Goal: Task Accomplishment & Management: Use online tool/utility

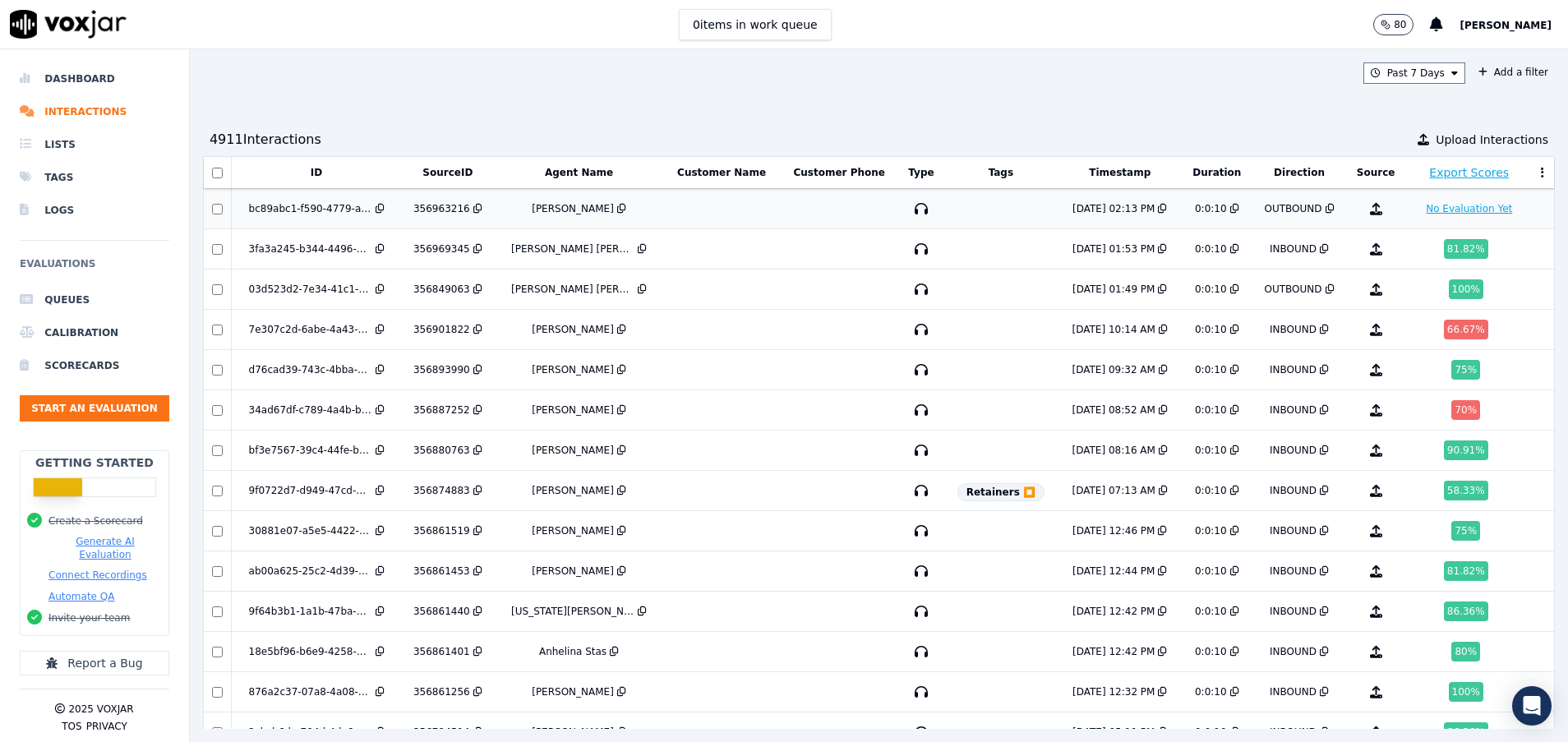
click at [1419, 209] on button "No Evaluation Yet" at bounding box center [1469, 209] width 99 height 20
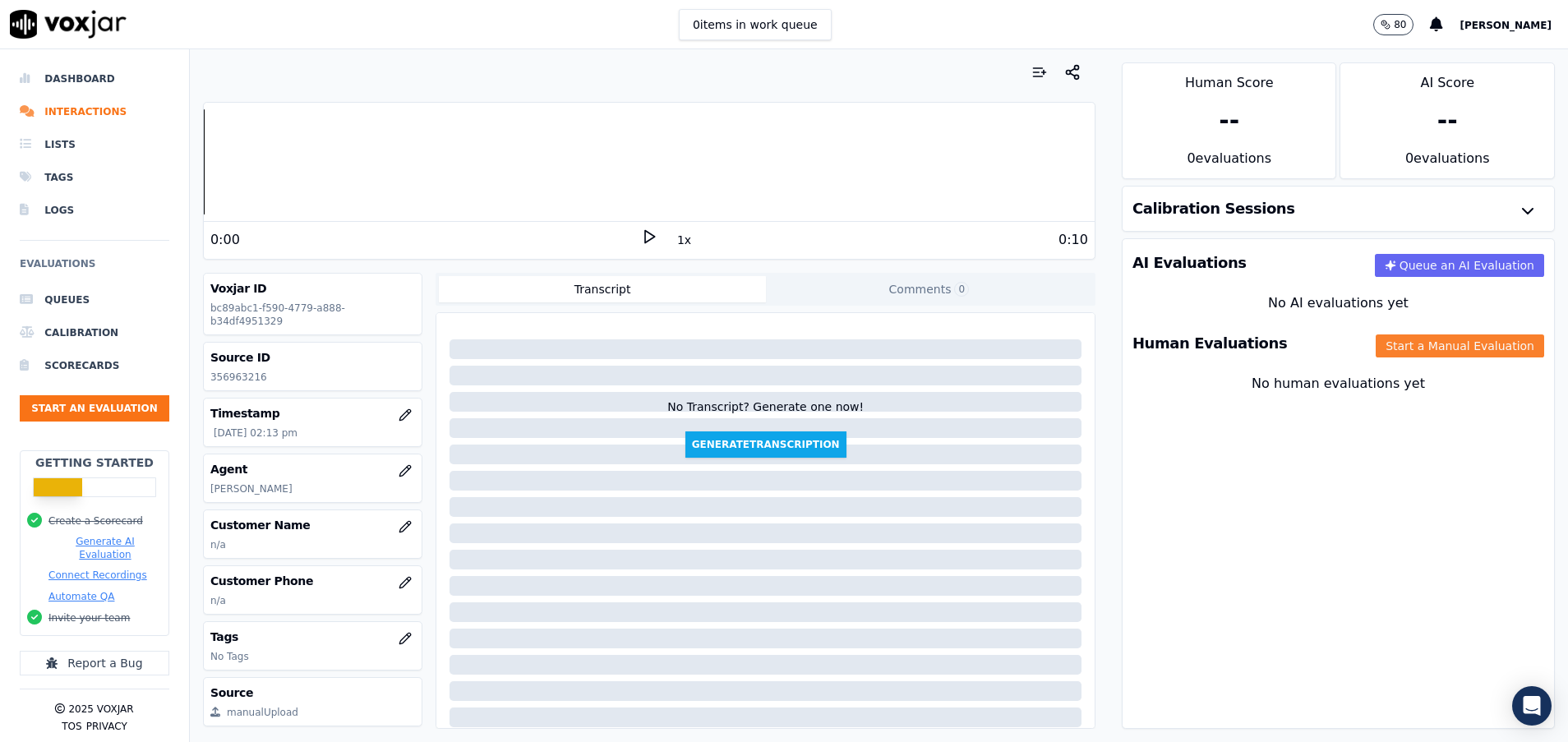
click at [1404, 344] on button "Start a Manual Evaluation" at bounding box center [1460, 346] width 168 height 23
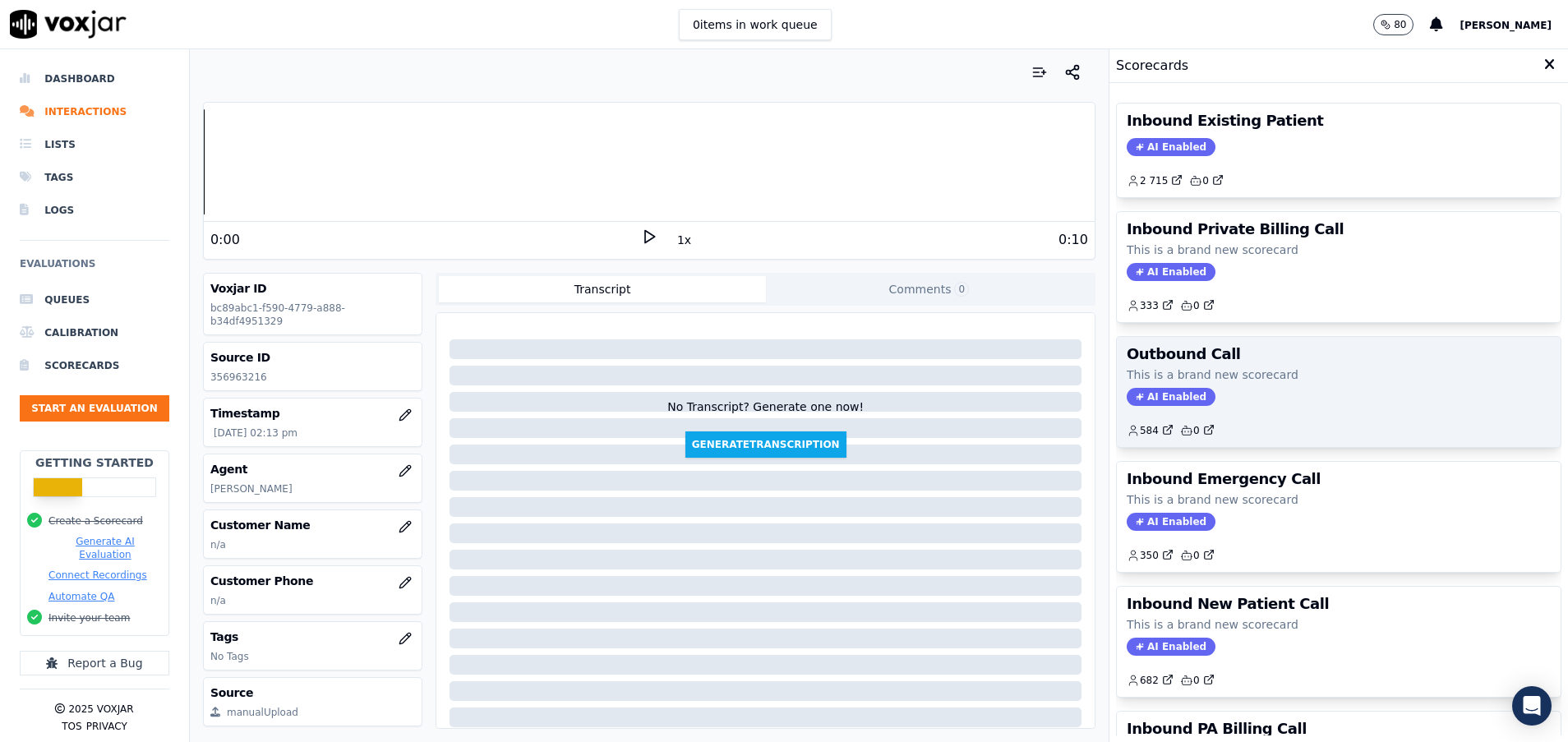
click at [1311, 369] on p "This is a brand new scorecard" at bounding box center [1339, 374] width 424 height 17
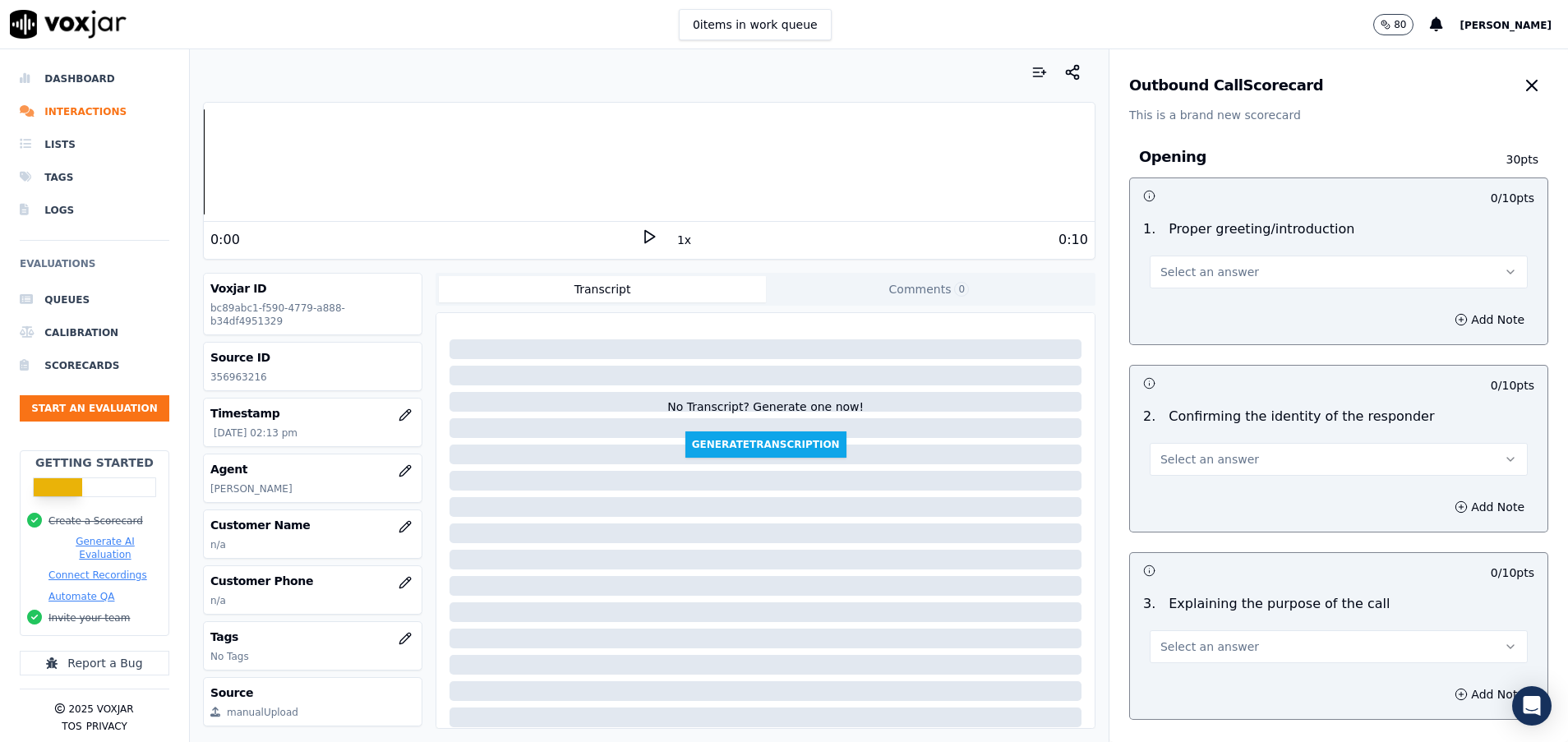
click at [1284, 270] on button "Select an answer" at bounding box center [1339, 271] width 378 height 33
click at [1265, 308] on div "Yes" at bounding box center [1297, 308] width 339 height 27
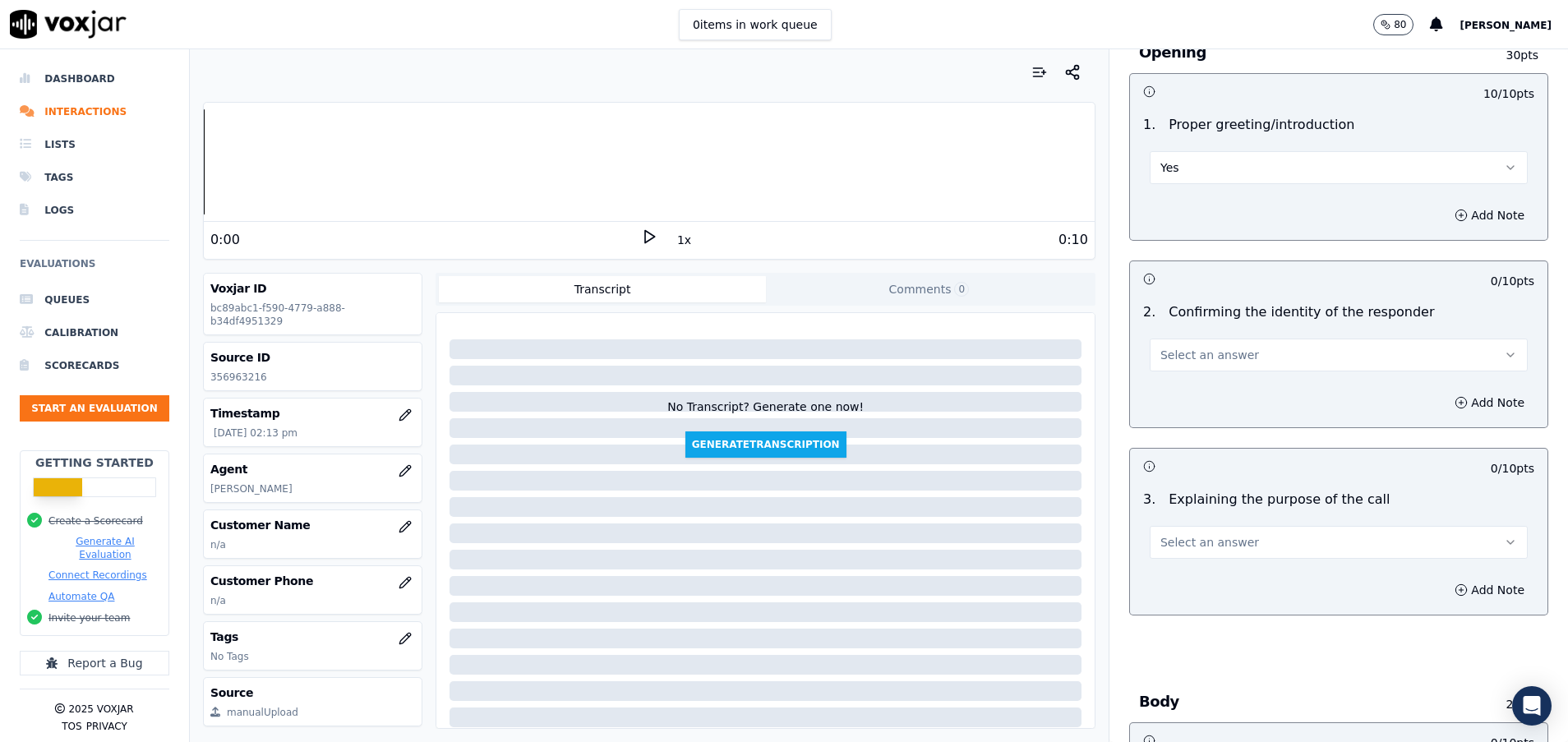
scroll to position [246, 0]
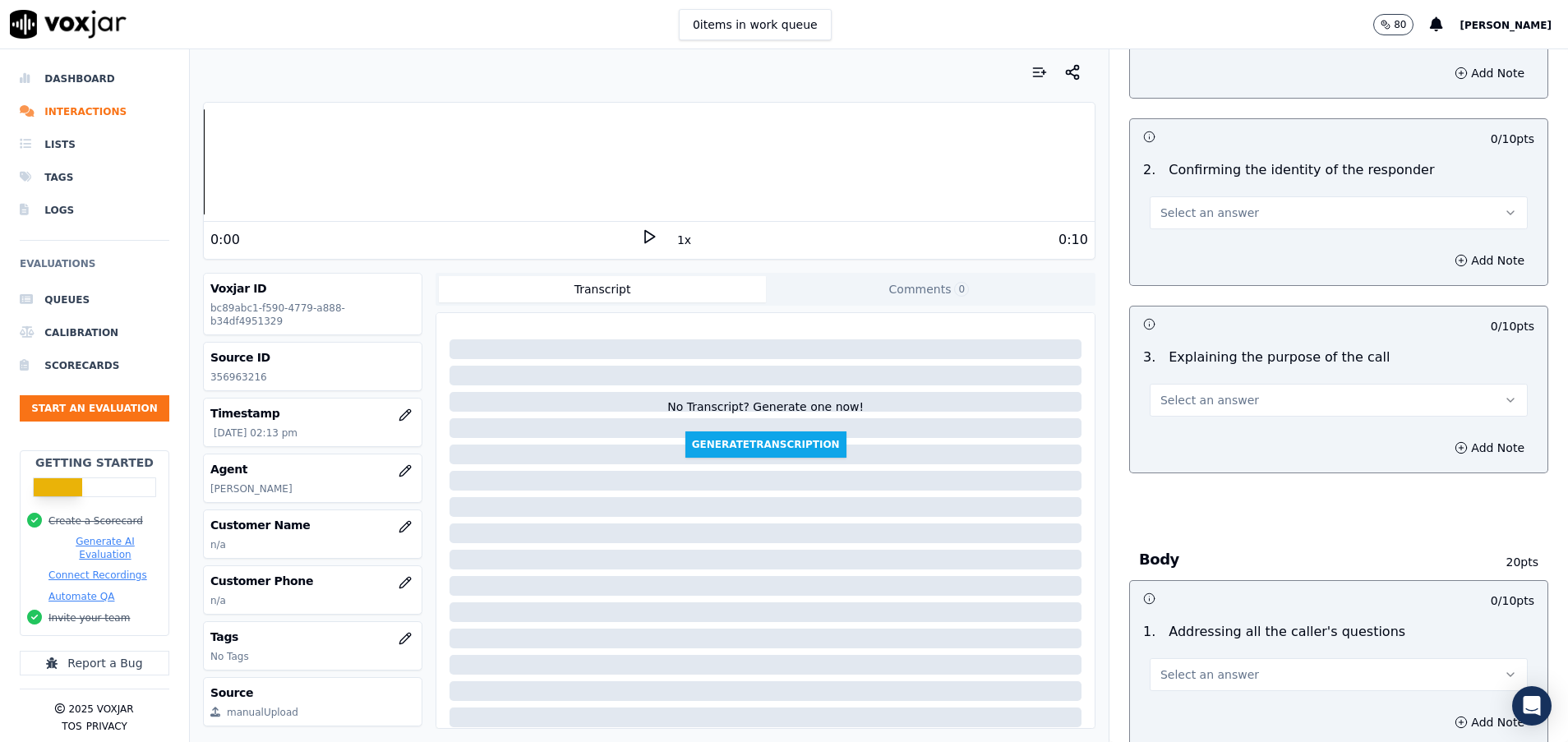
click at [1280, 206] on button "Select an answer" at bounding box center [1339, 212] width 378 height 33
click at [1233, 310] on div "N/A" at bounding box center [1297, 303] width 339 height 27
click at [1233, 400] on button "Select an answer" at bounding box center [1339, 400] width 378 height 33
click at [1238, 432] on div "Yes" at bounding box center [1297, 437] width 339 height 27
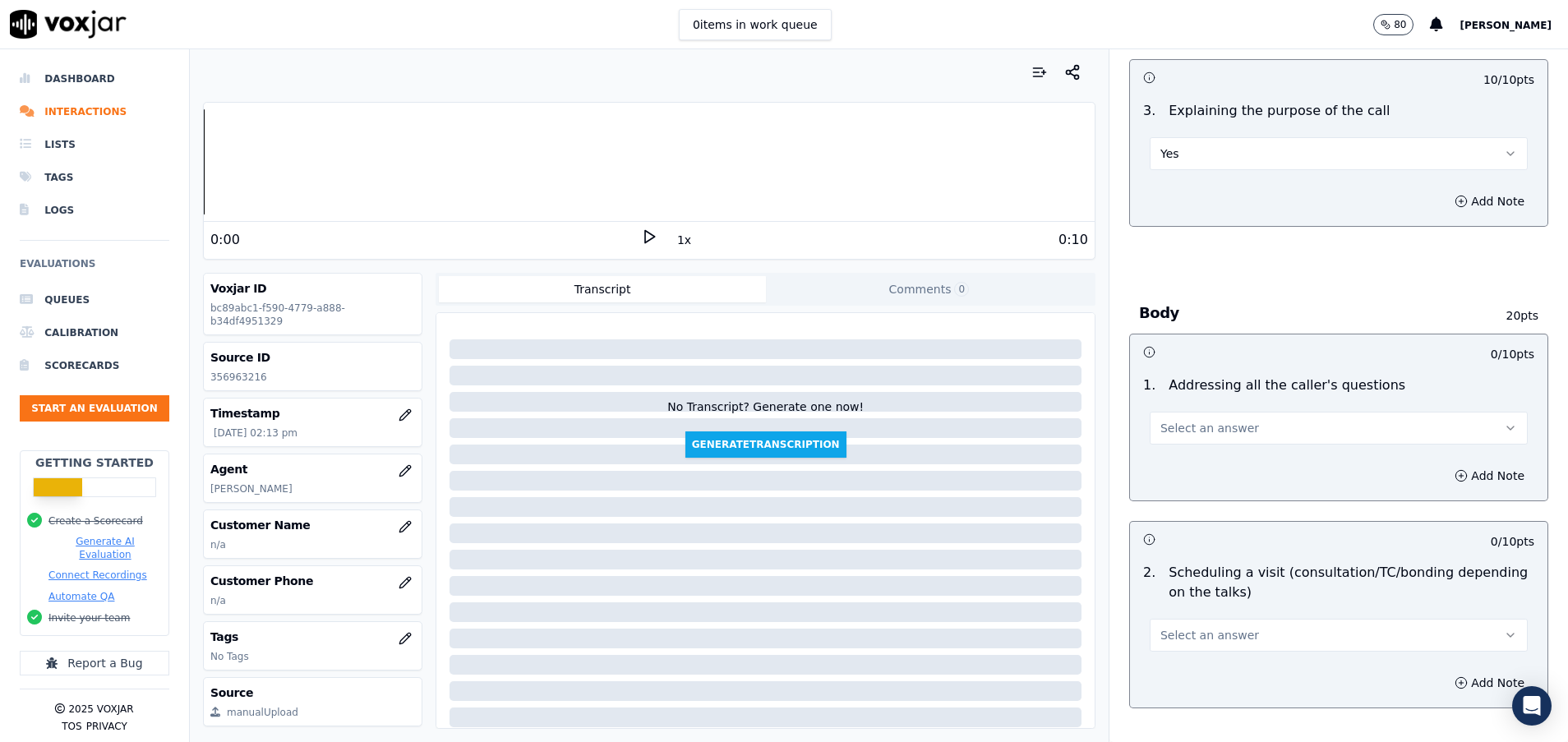
click at [1238, 432] on button "Select an answer" at bounding box center [1339, 428] width 378 height 33
click at [1209, 518] on div "N/A" at bounding box center [1297, 517] width 339 height 27
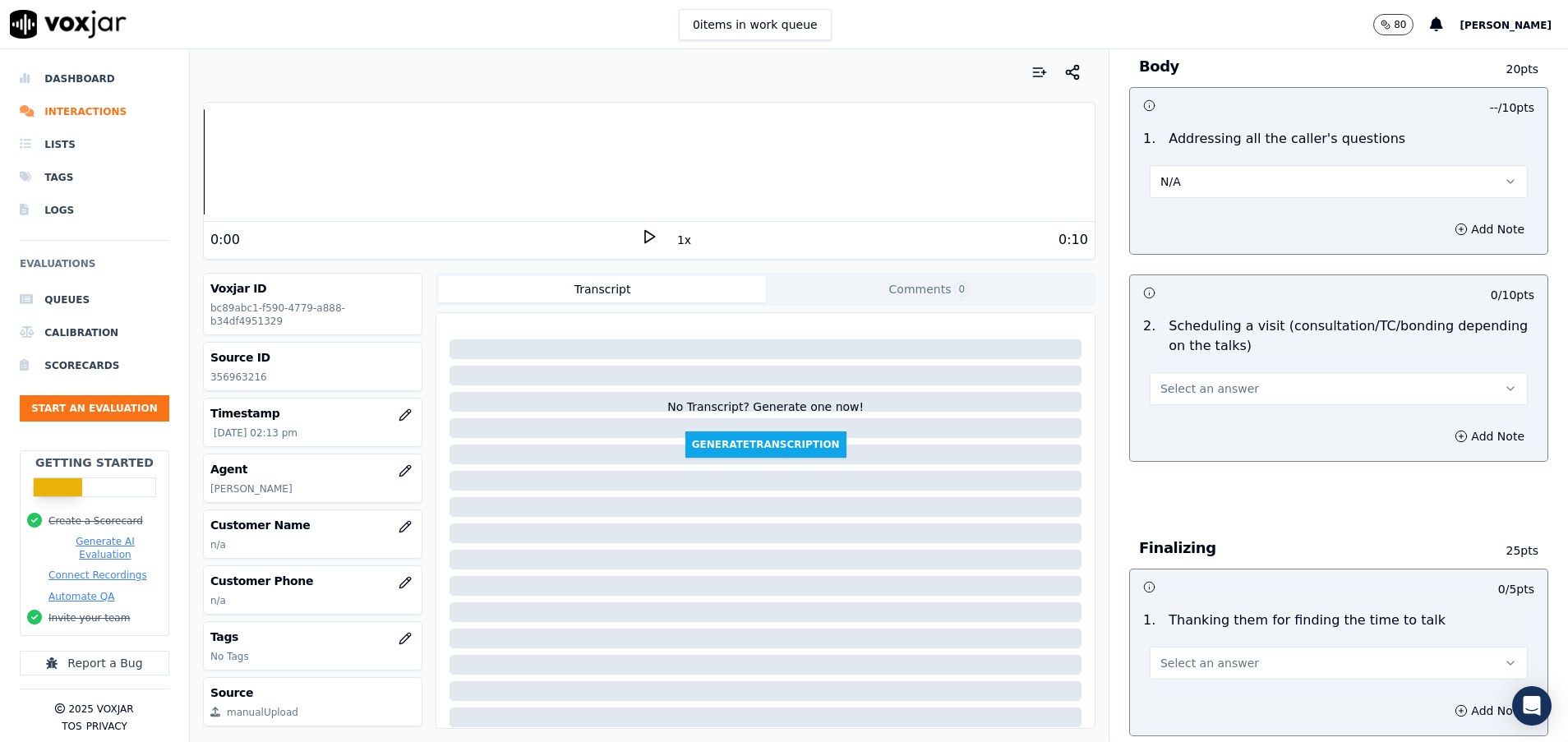
click at [1204, 376] on button "Select an answer" at bounding box center [1339, 388] width 378 height 33
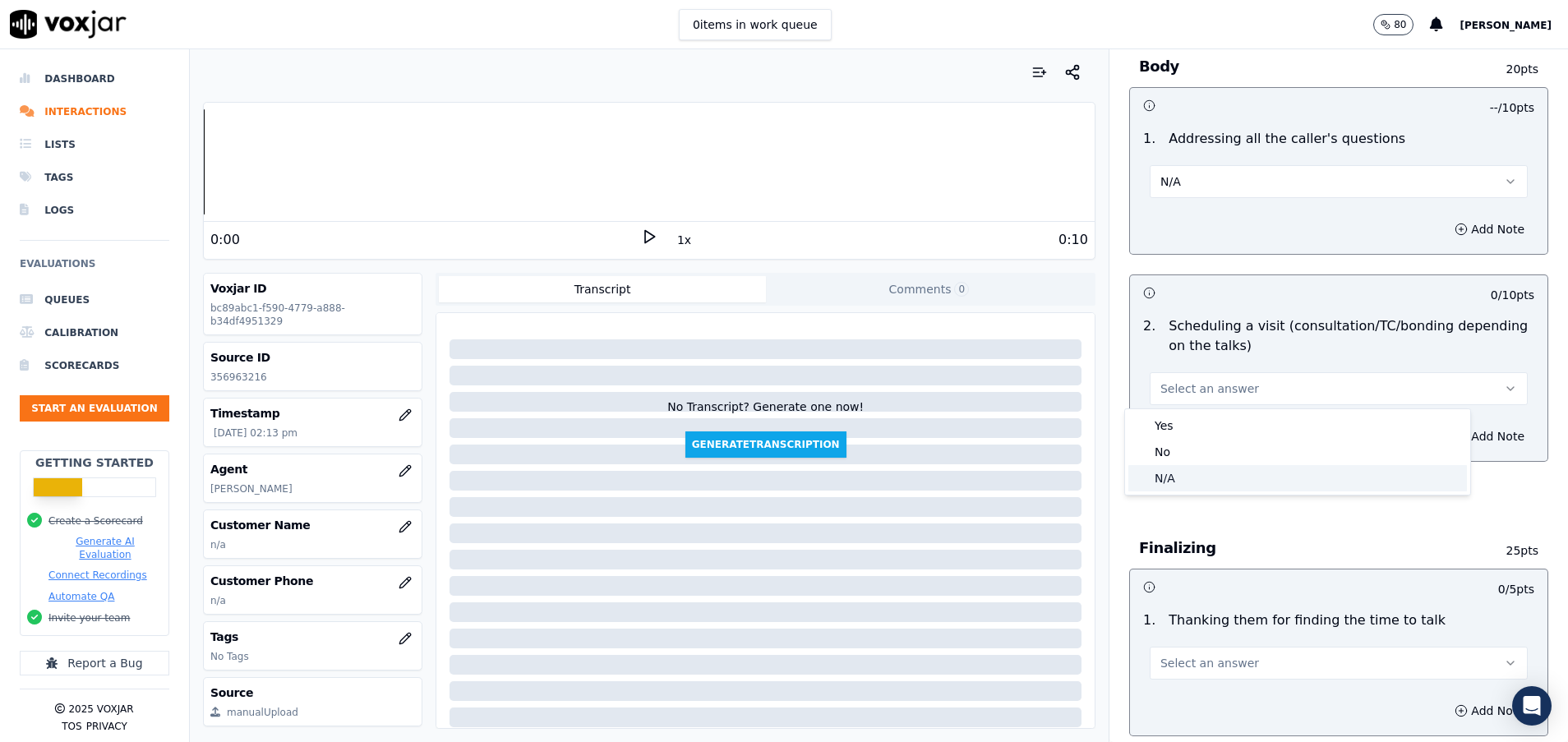
click at [1198, 479] on div "N/A" at bounding box center [1297, 478] width 339 height 27
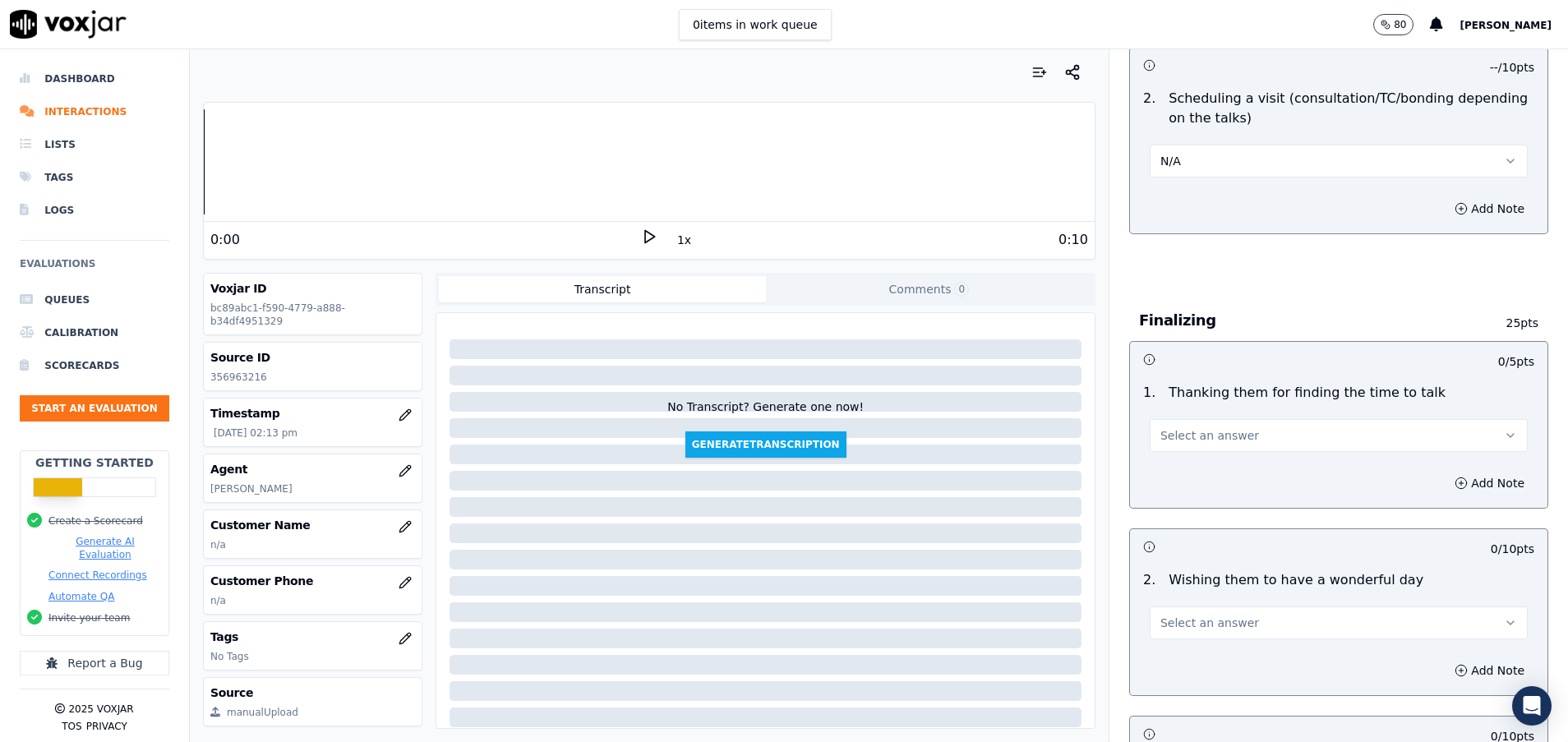
scroll to position [986, 0]
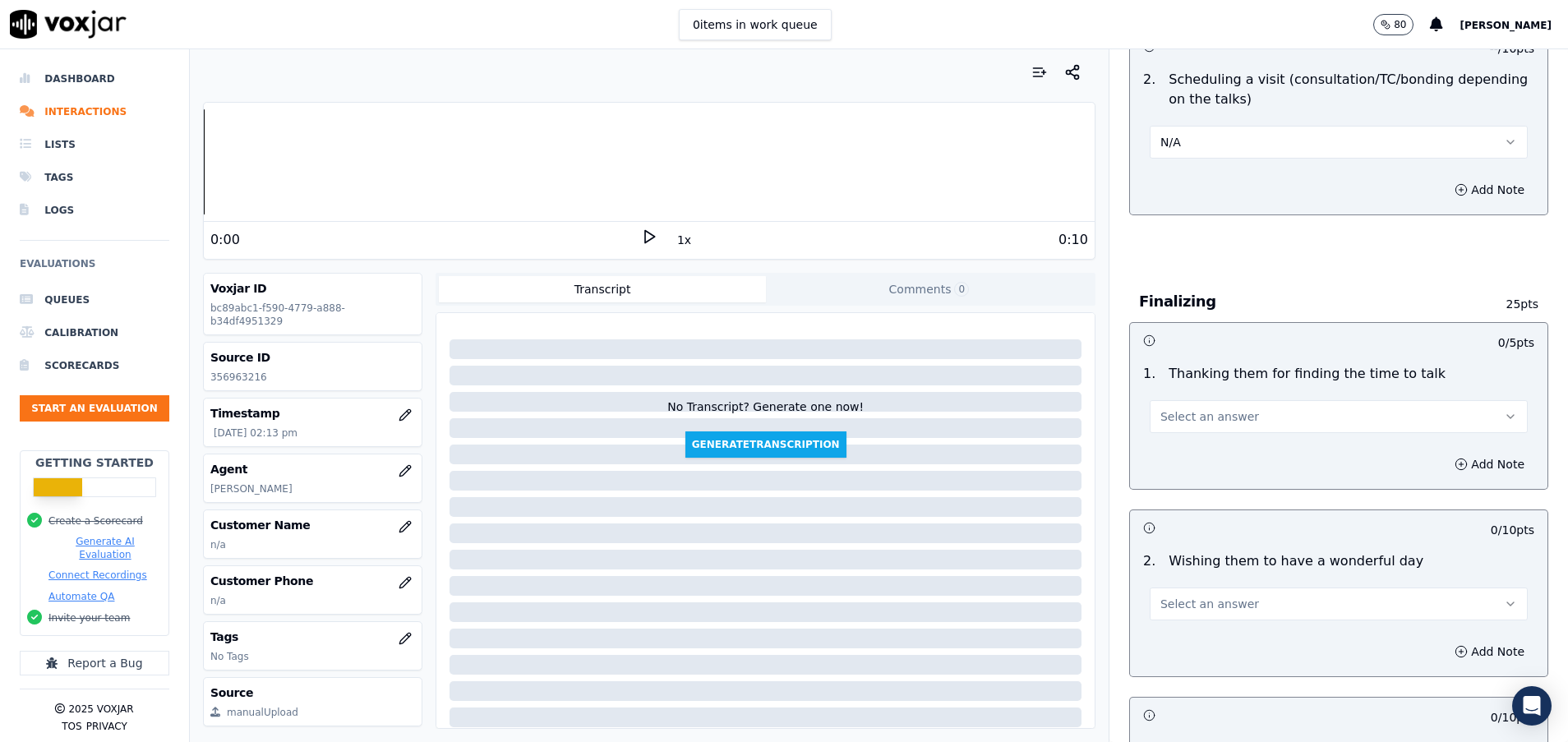
click at [1202, 423] on span "Select an answer" at bounding box center [1209, 417] width 98 height 17
click at [1198, 516] on div "N/A" at bounding box center [1297, 506] width 339 height 27
click at [1199, 604] on span "Select an answer" at bounding box center [1209, 604] width 98 height 17
click at [1198, 637] on div "Yes" at bounding box center [1297, 641] width 339 height 27
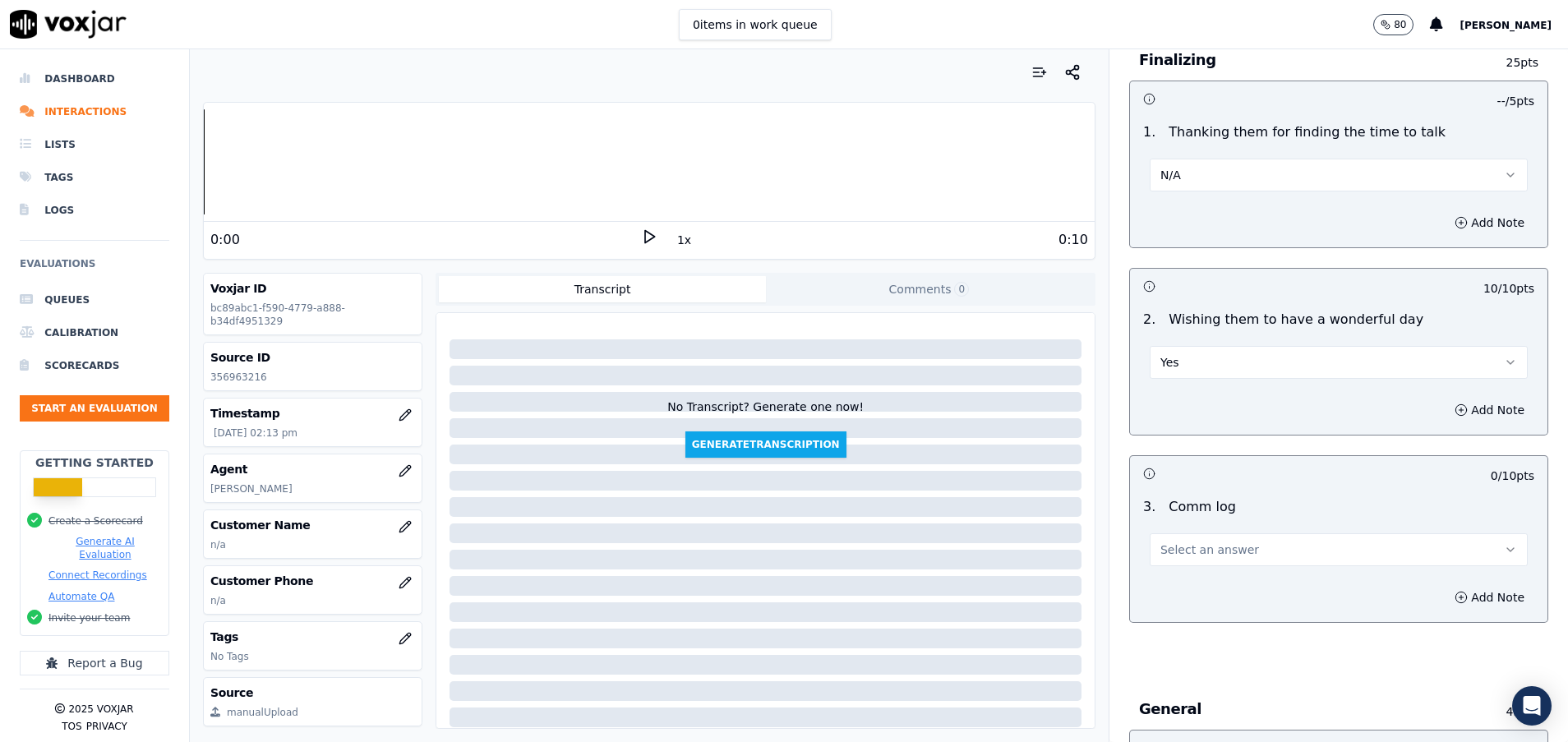
scroll to position [1233, 0]
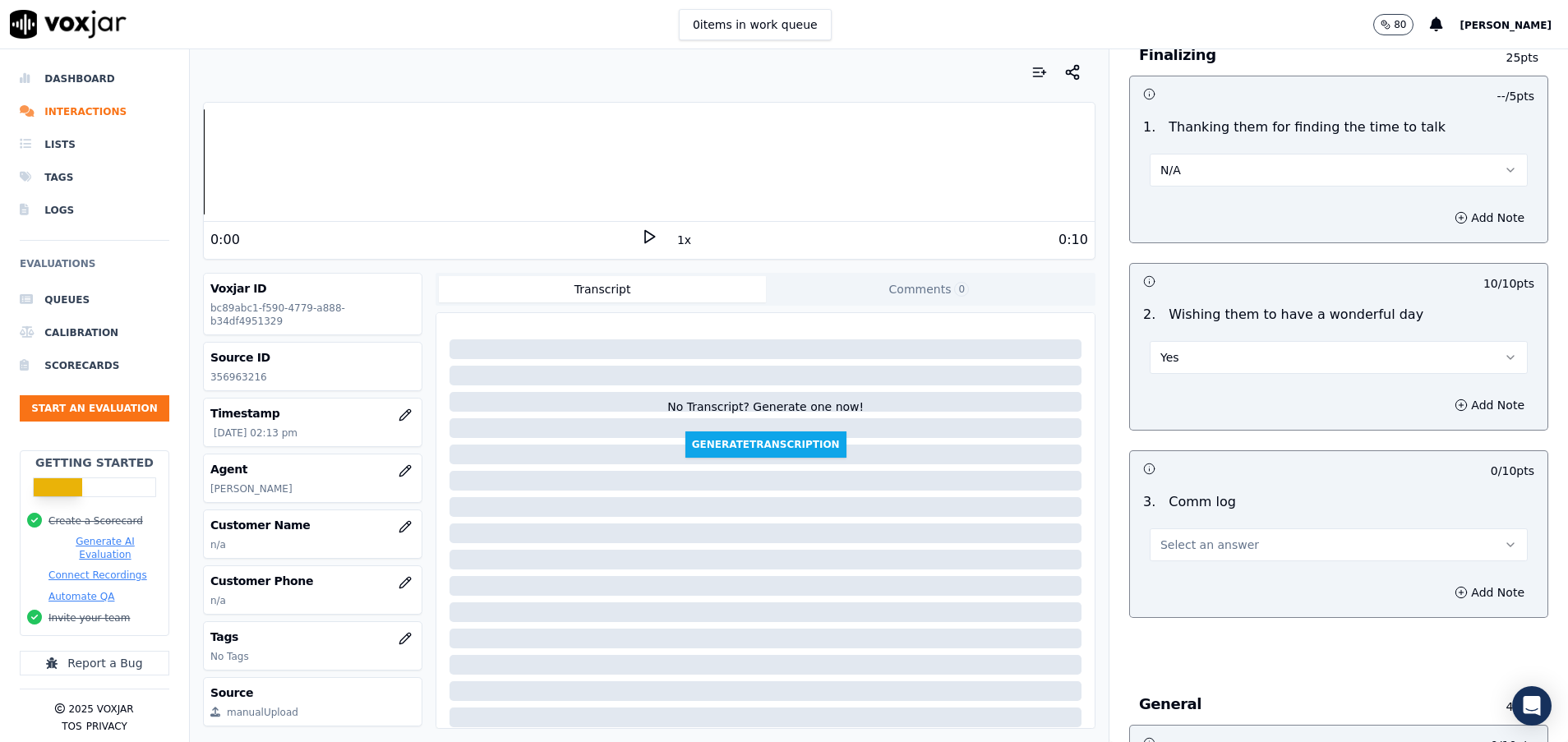
click at [1198, 552] on span "Select an answer" at bounding box center [1209, 545] width 98 height 17
click at [1188, 577] on div "Yes" at bounding box center [1297, 581] width 339 height 27
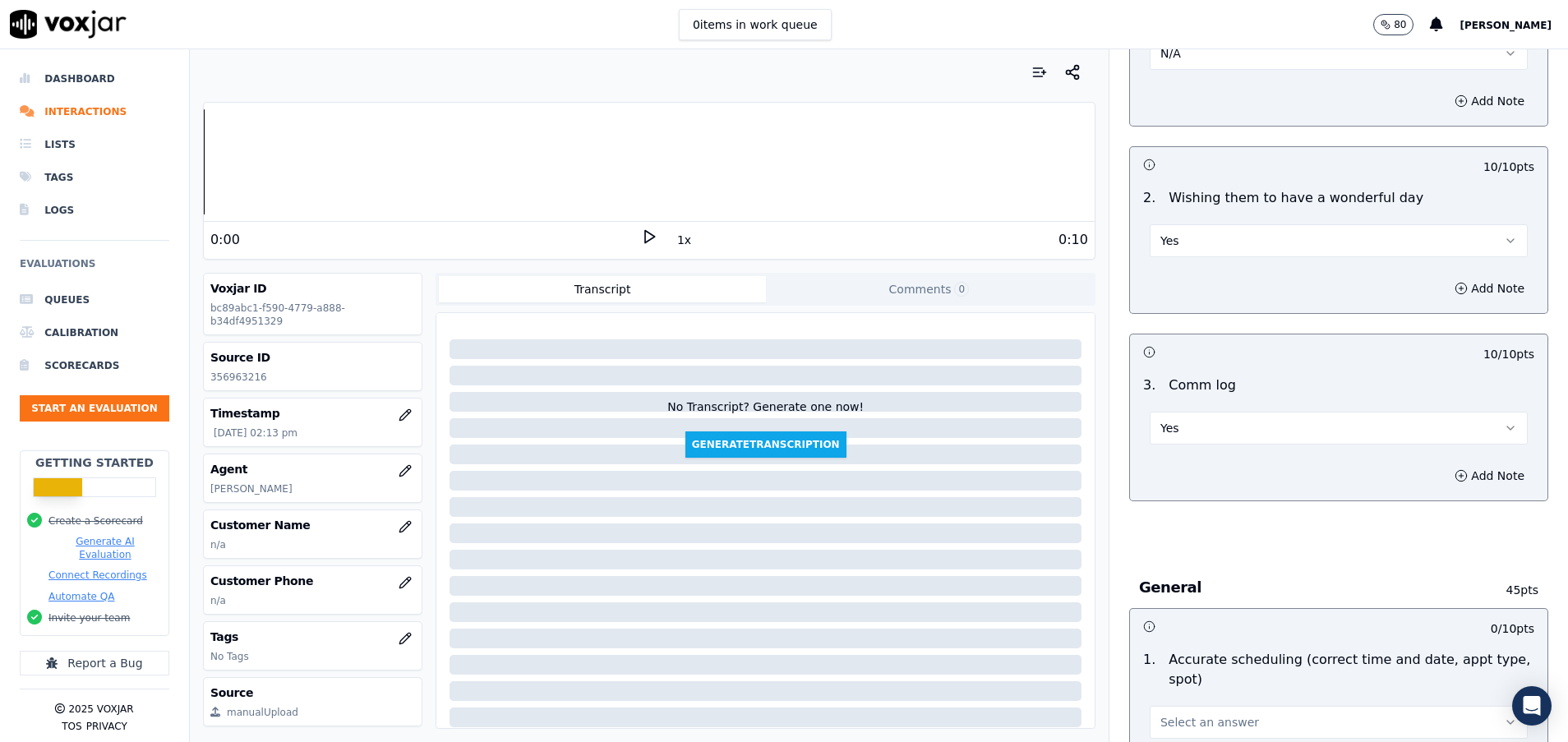
scroll to position [1603, 0]
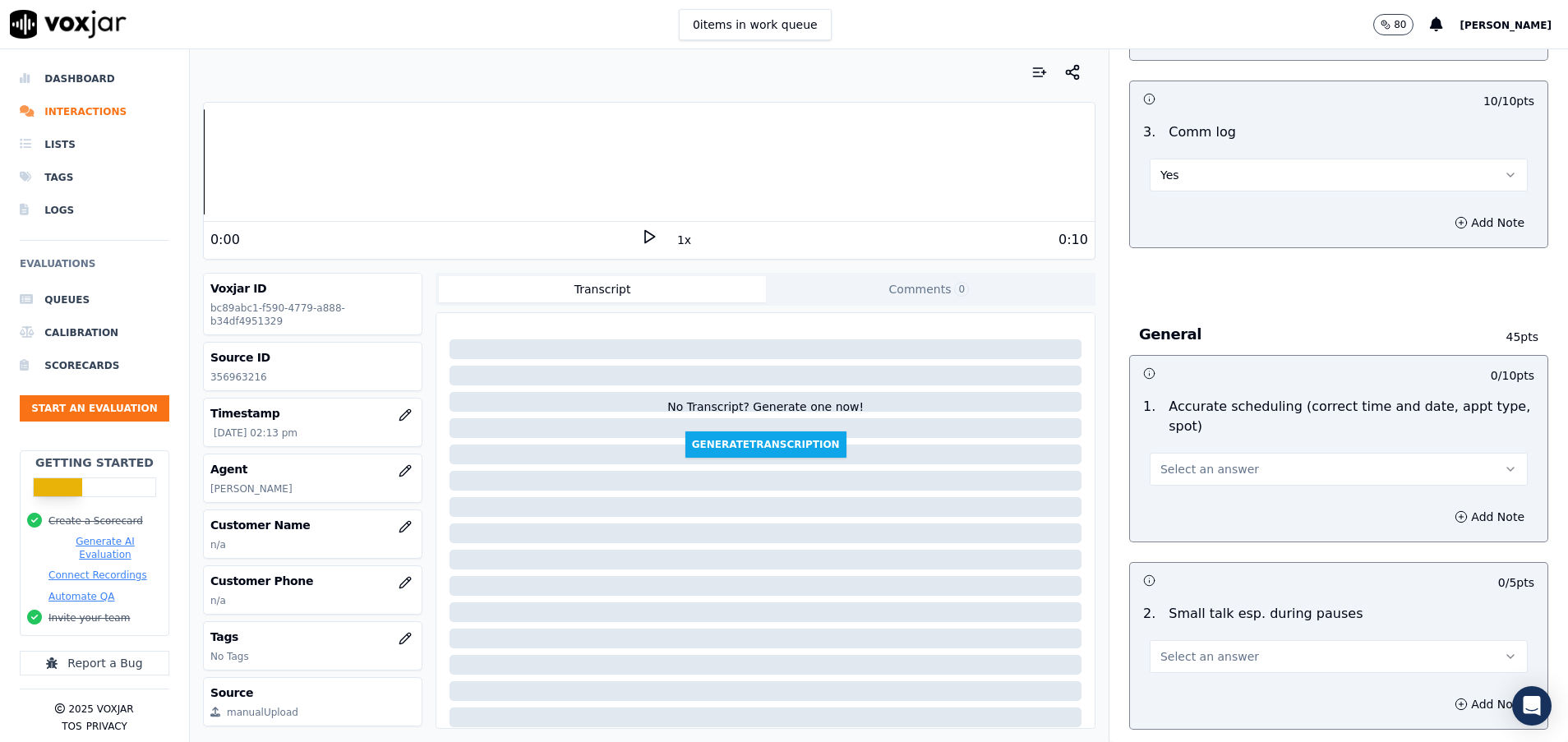
click at [1188, 463] on span "Select an answer" at bounding box center [1209, 469] width 98 height 17
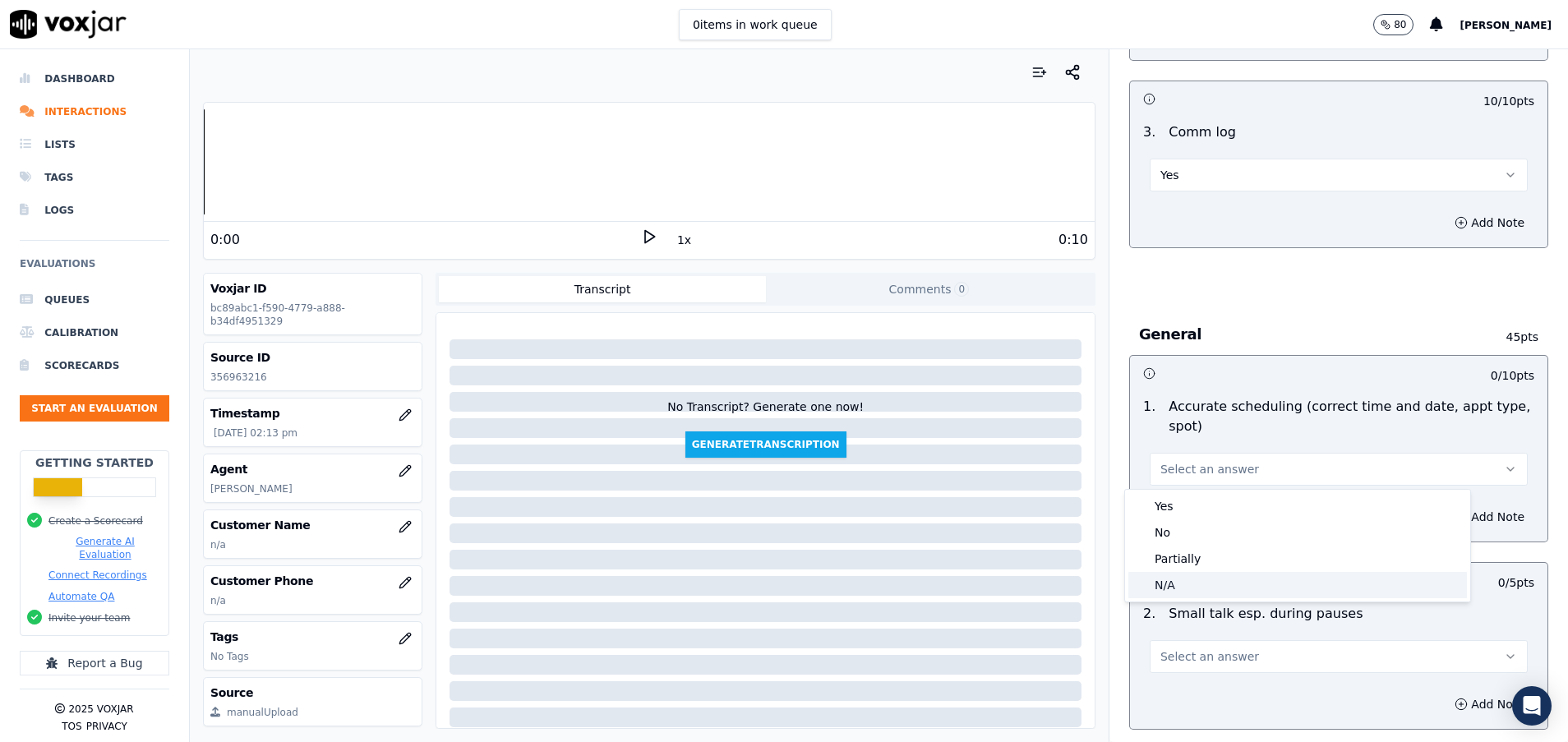
click at [1167, 590] on div "N/A" at bounding box center [1297, 585] width 339 height 27
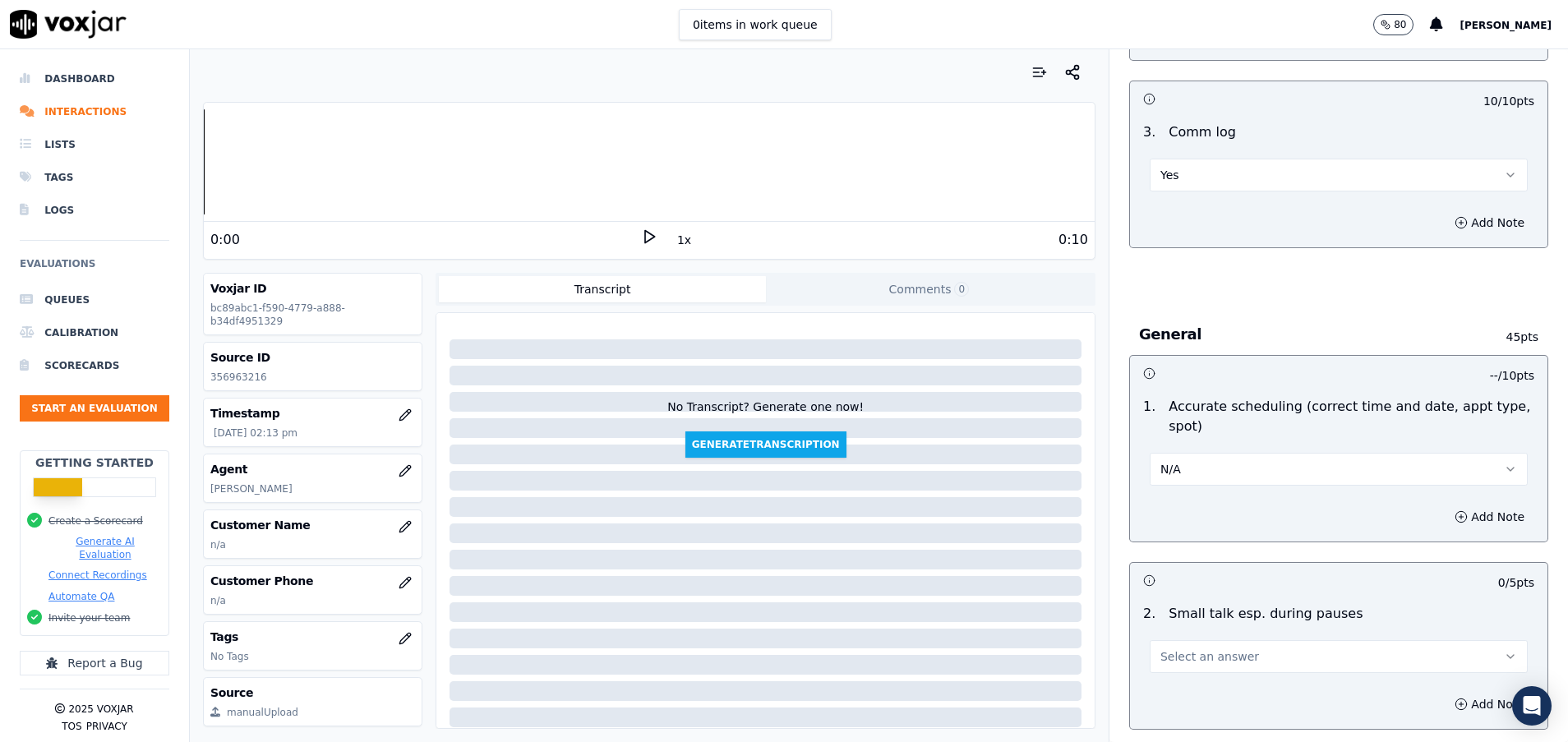
click at [1167, 652] on span "Select an answer" at bounding box center [1209, 656] width 98 height 17
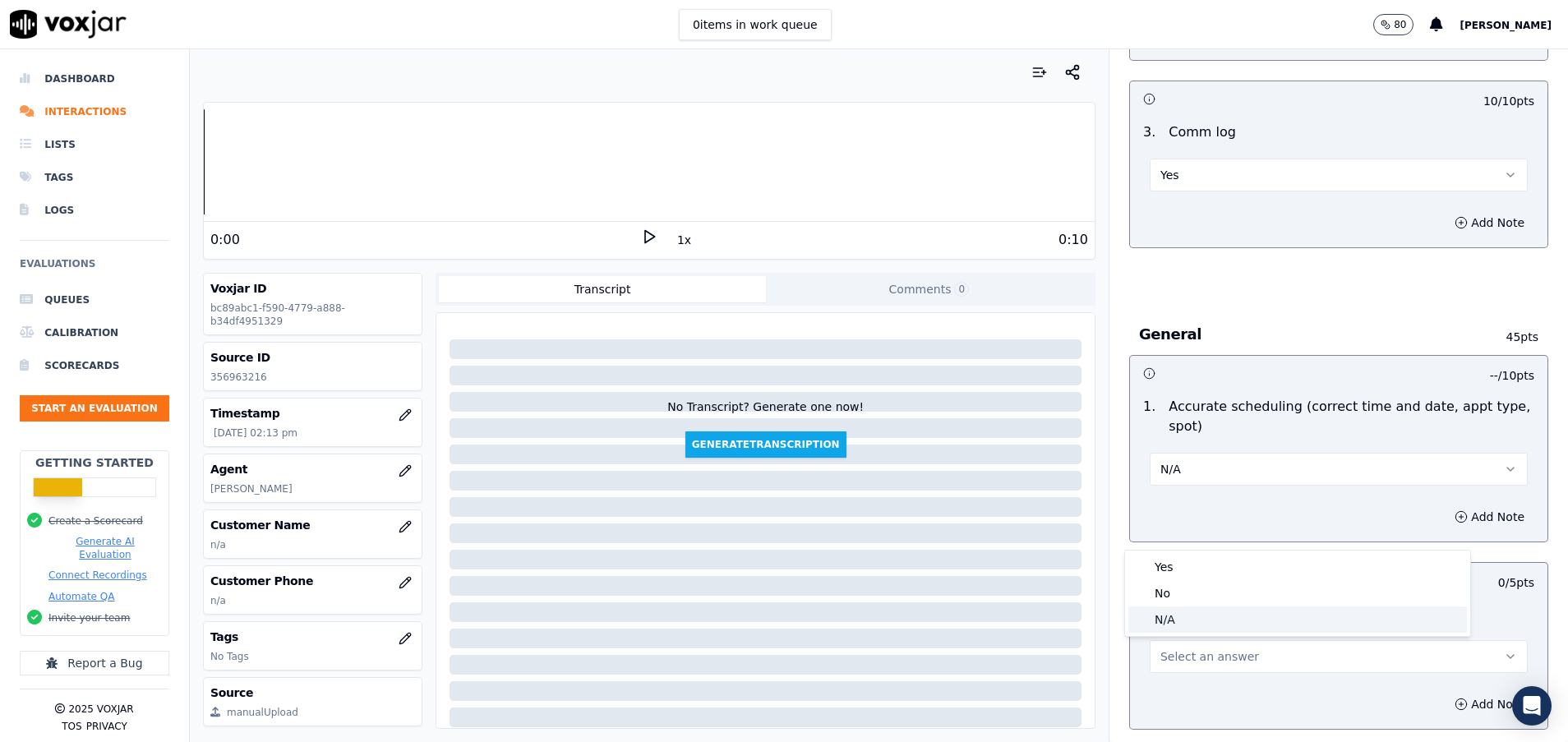
click at [1175, 621] on div "N/A" at bounding box center [1297, 620] width 339 height 27
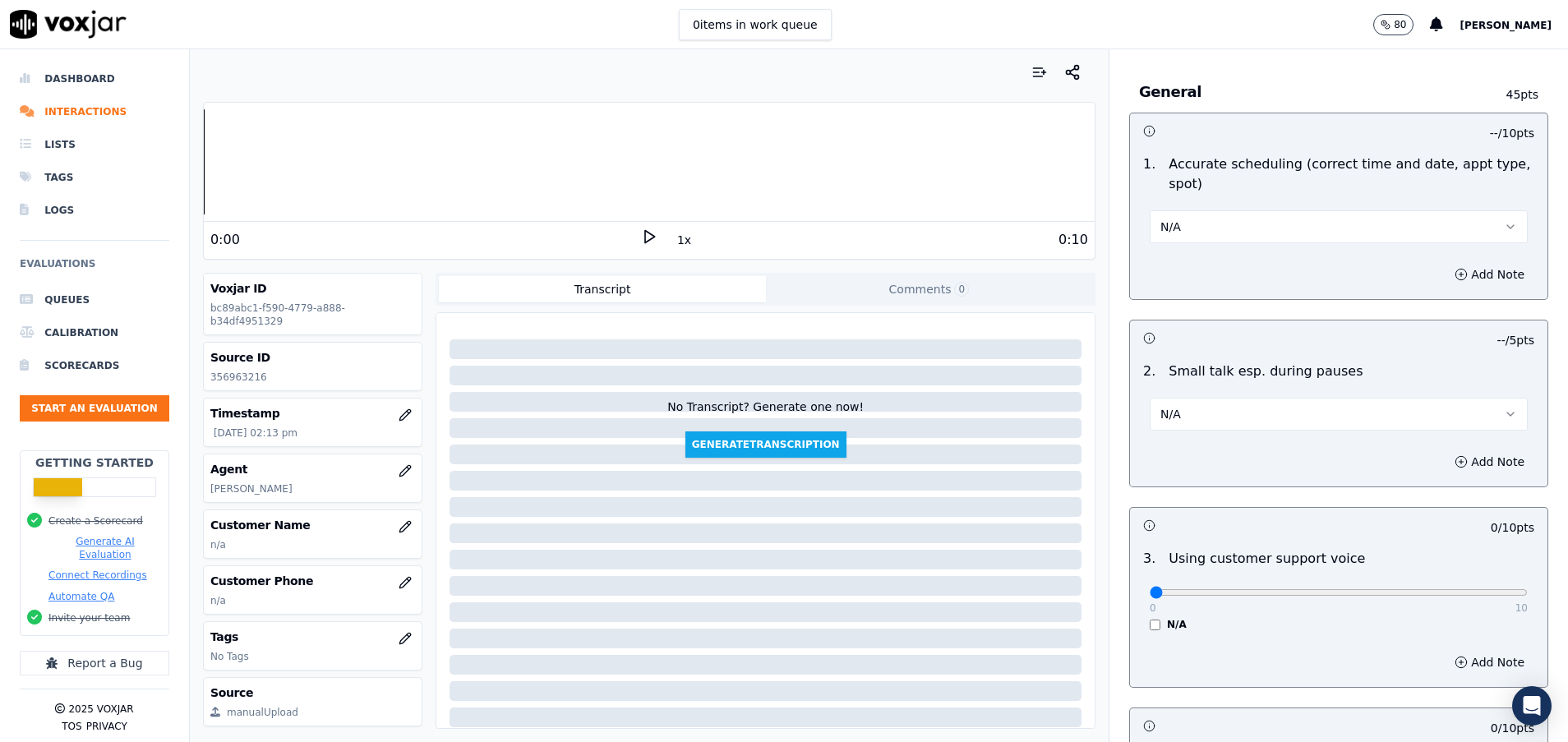
scroll to position [1850, 0]
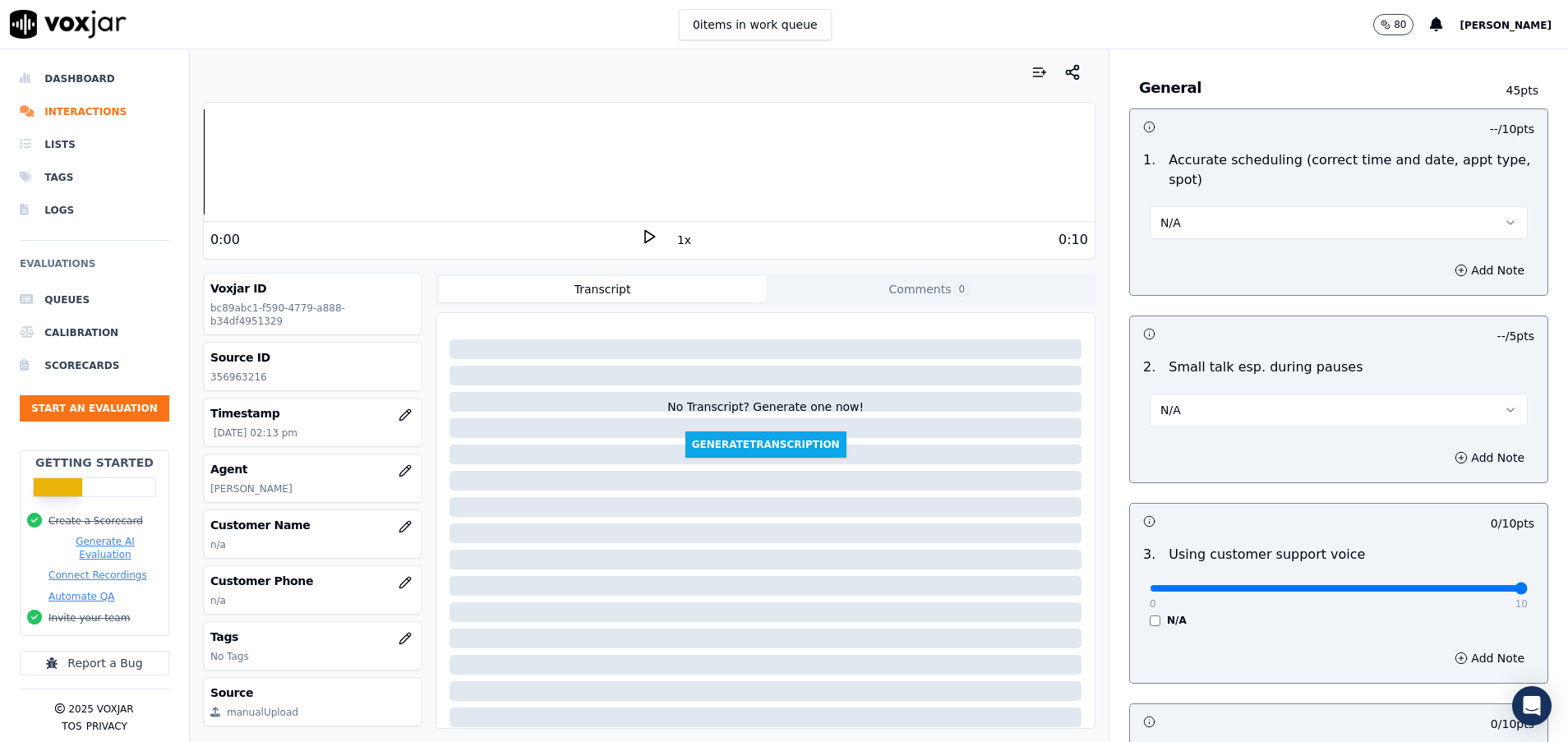
type input "10"
click at [1459, 592] on input "range" at bounding box center [1339, 588] width 378 height 7
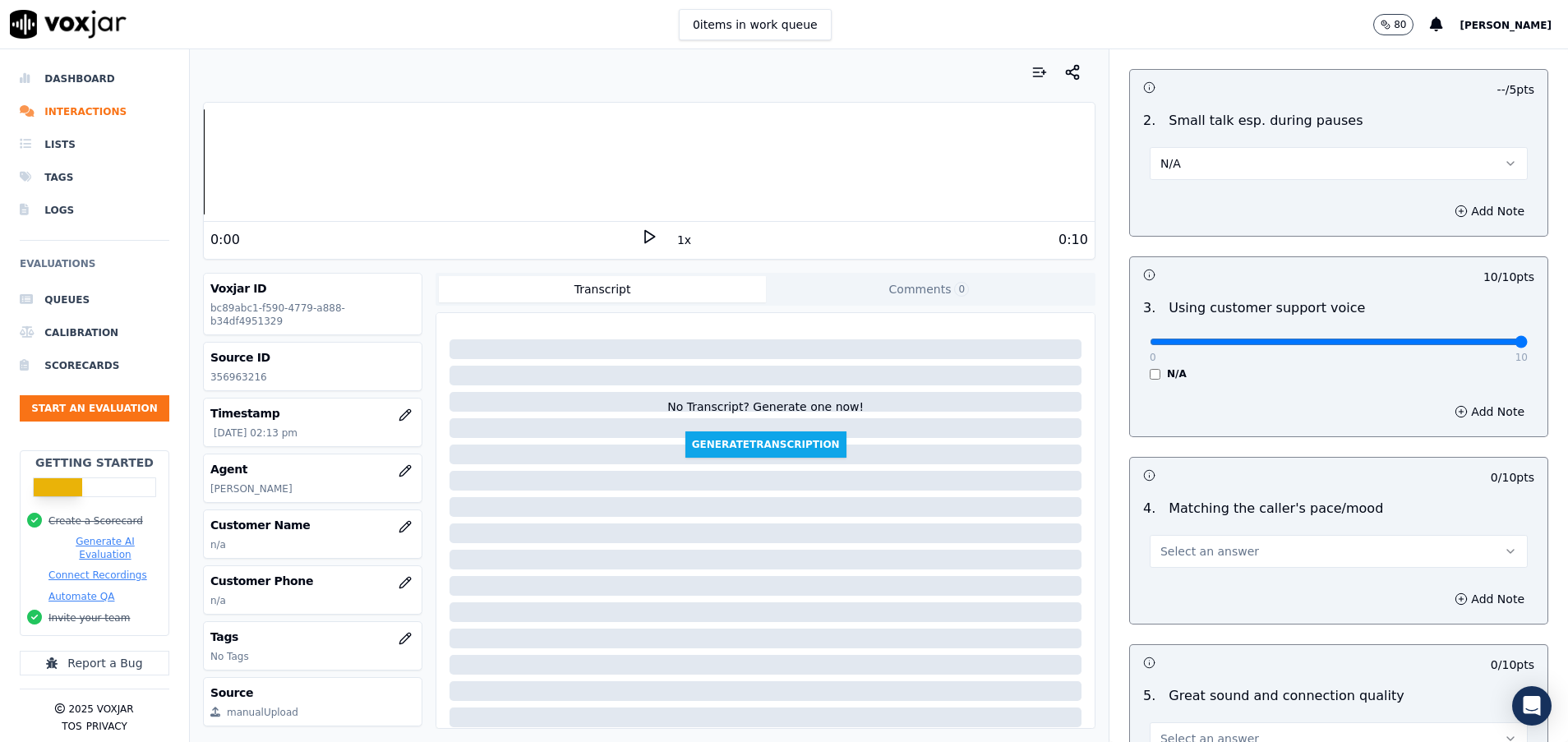
click at [1302, 556] on button "Select an answer" at bounding box center [1339, 551] width 378 height 33
click at [1180, 647] on div "N/A" at bounding box center [1297, 641] width 339 height 27
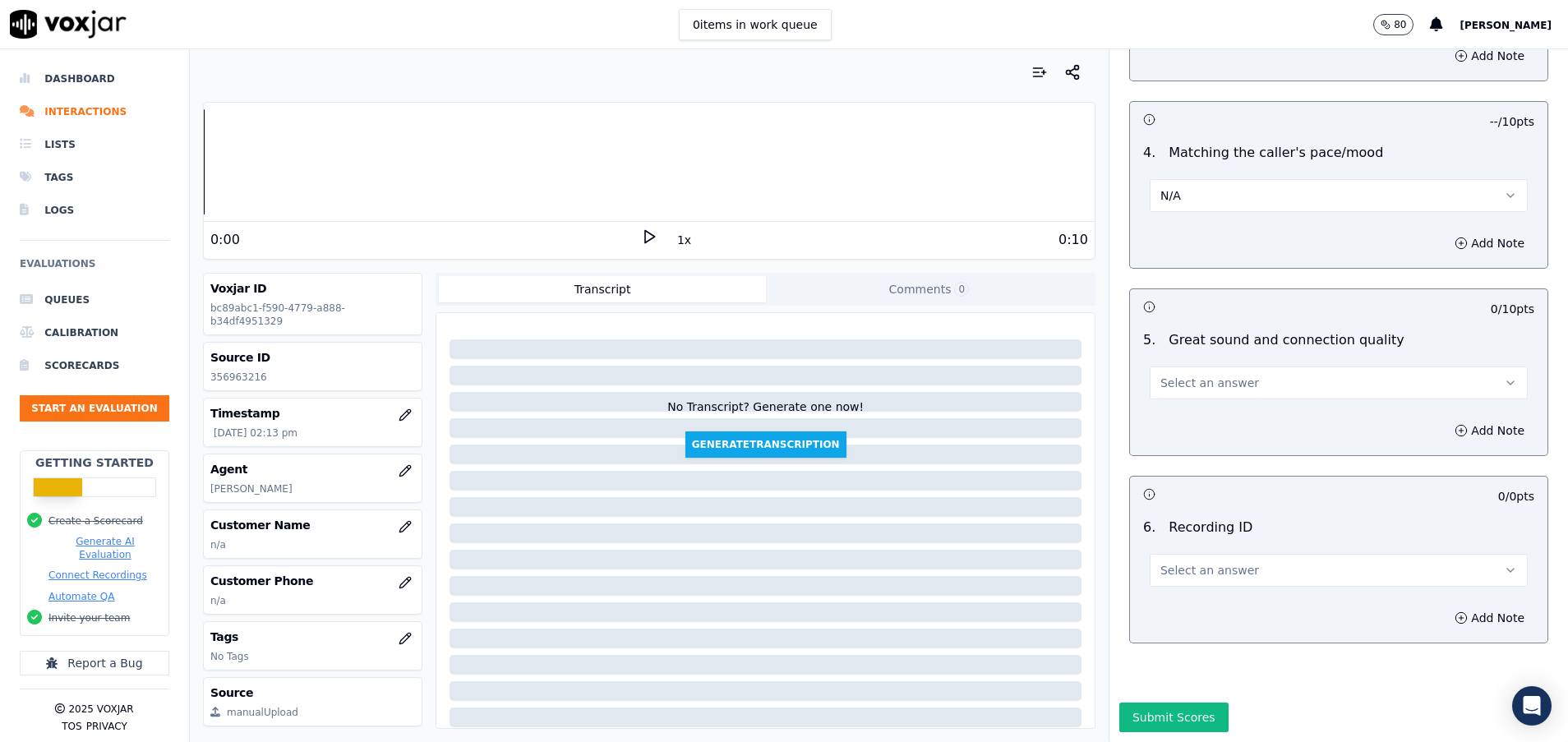
click at [1212, 374] on span "Select an answer" at bounding box center [1209, 382] width 98 height 17
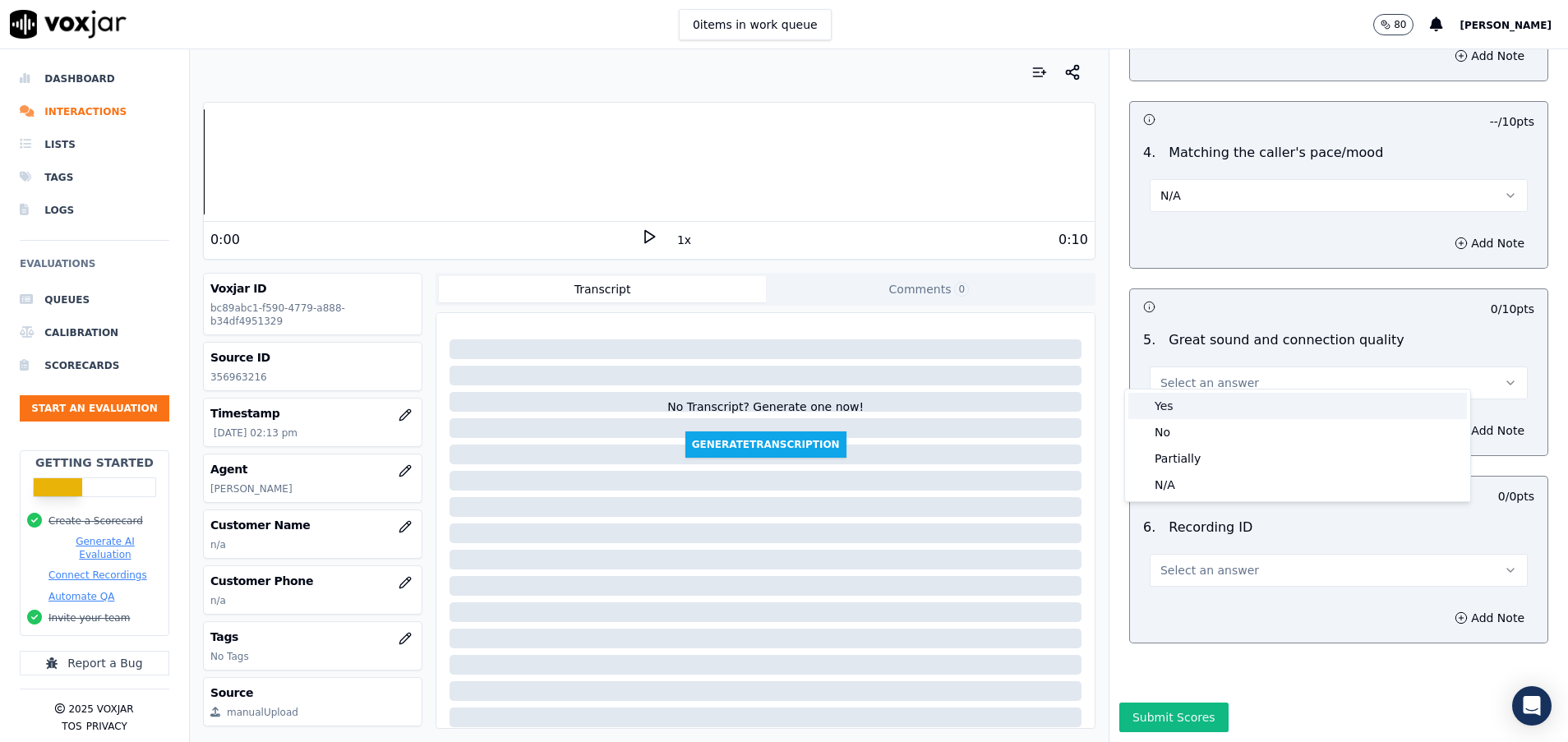
click at [1202, 404] on div "Yes" at bounding box center [1297, 406] width 339 height 27
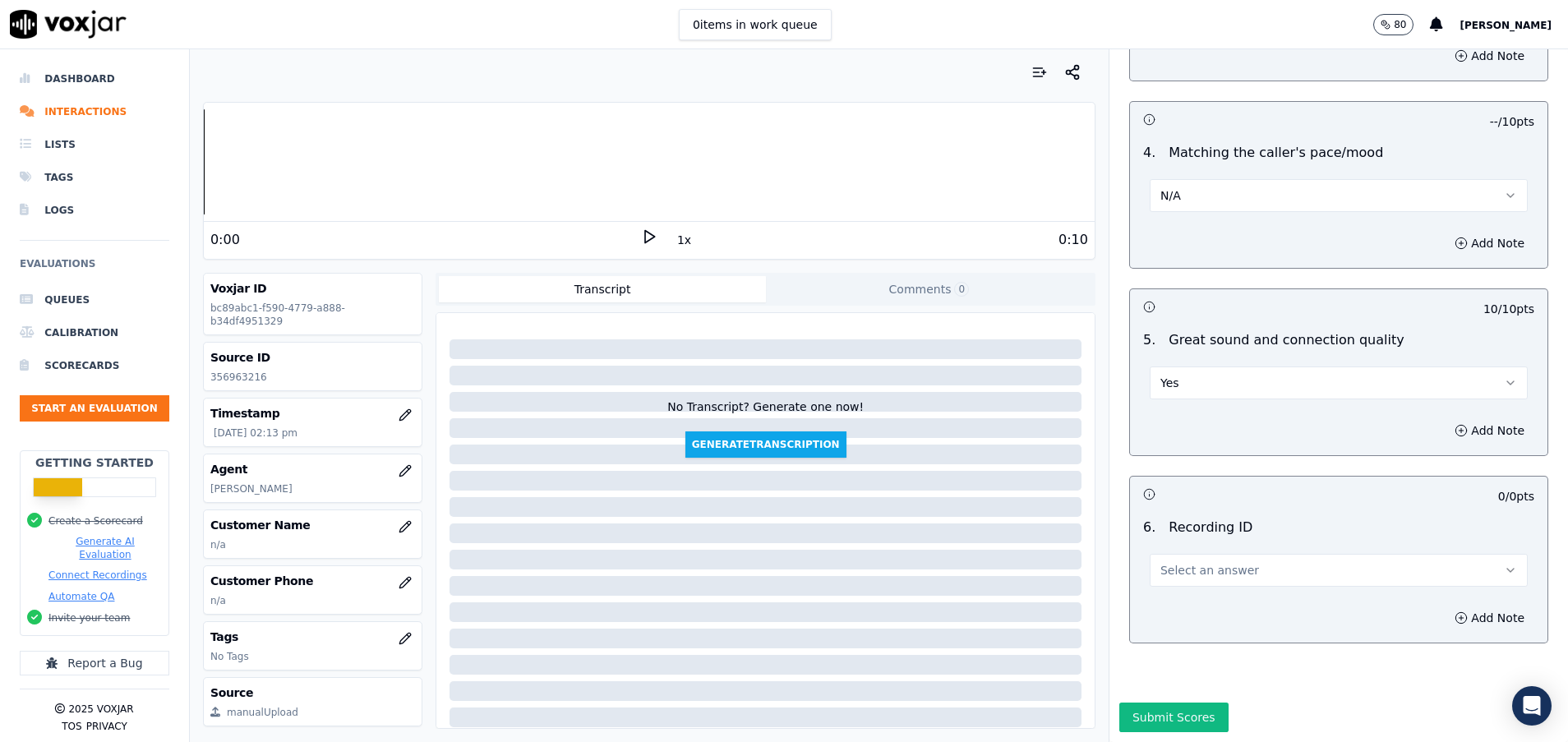
click at [1179, 574] on div "6 . Recording ID Select an answer" at bounding box center [1339, 552] width 418 height 82
click at [1182, 563] on span "Select an answer" at bounding box center [1209, 571] width 98 height 17
click at [1182, 598] on div "N/A" at bounding box center [1297, 603] width 339 height 27
click at [1159, 703] on button "Submit Scores" at bounding box center [1173, 717] width 109 height 30
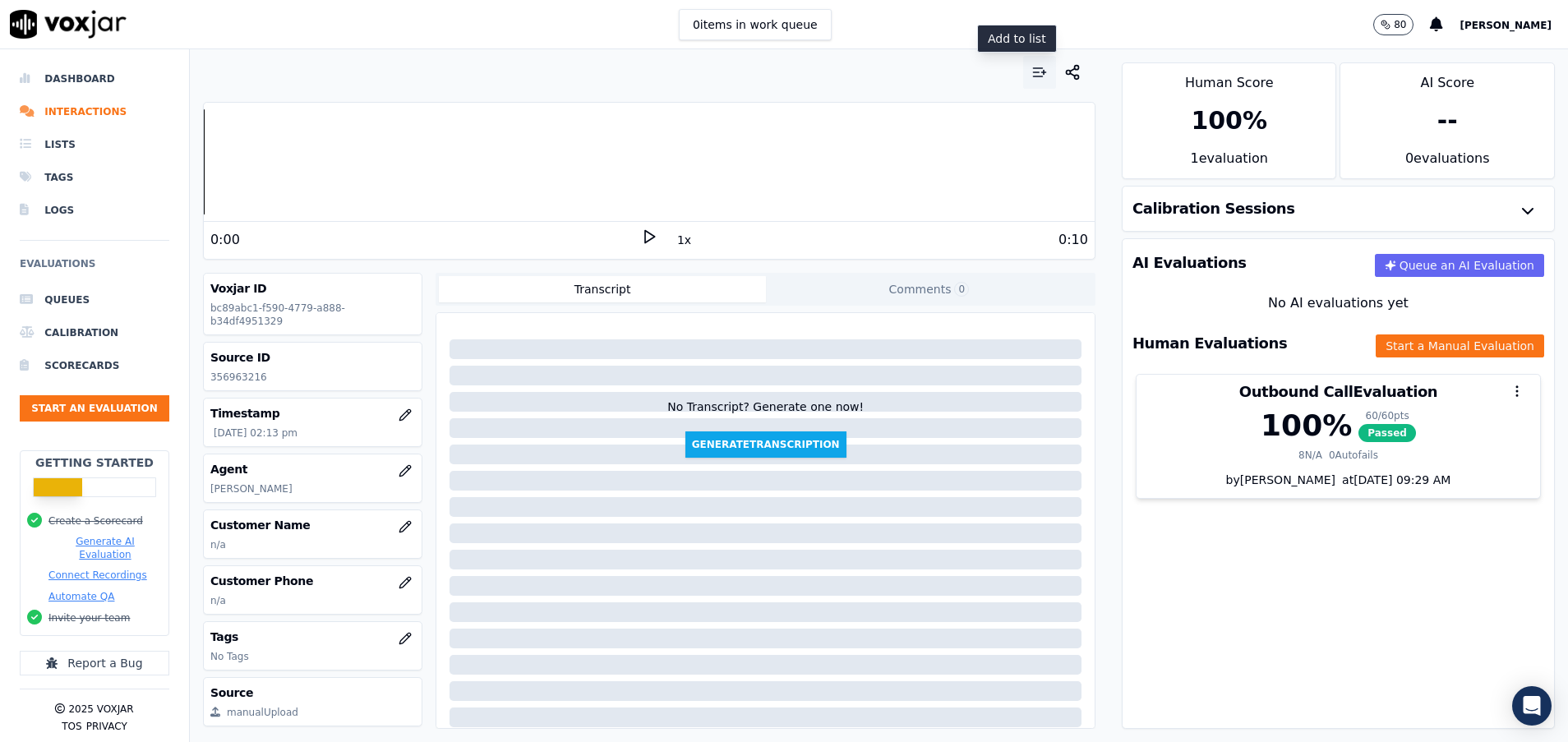
click at [1031, 77] on icon "button" at bounding box center [1039, 72] width 17 height 17
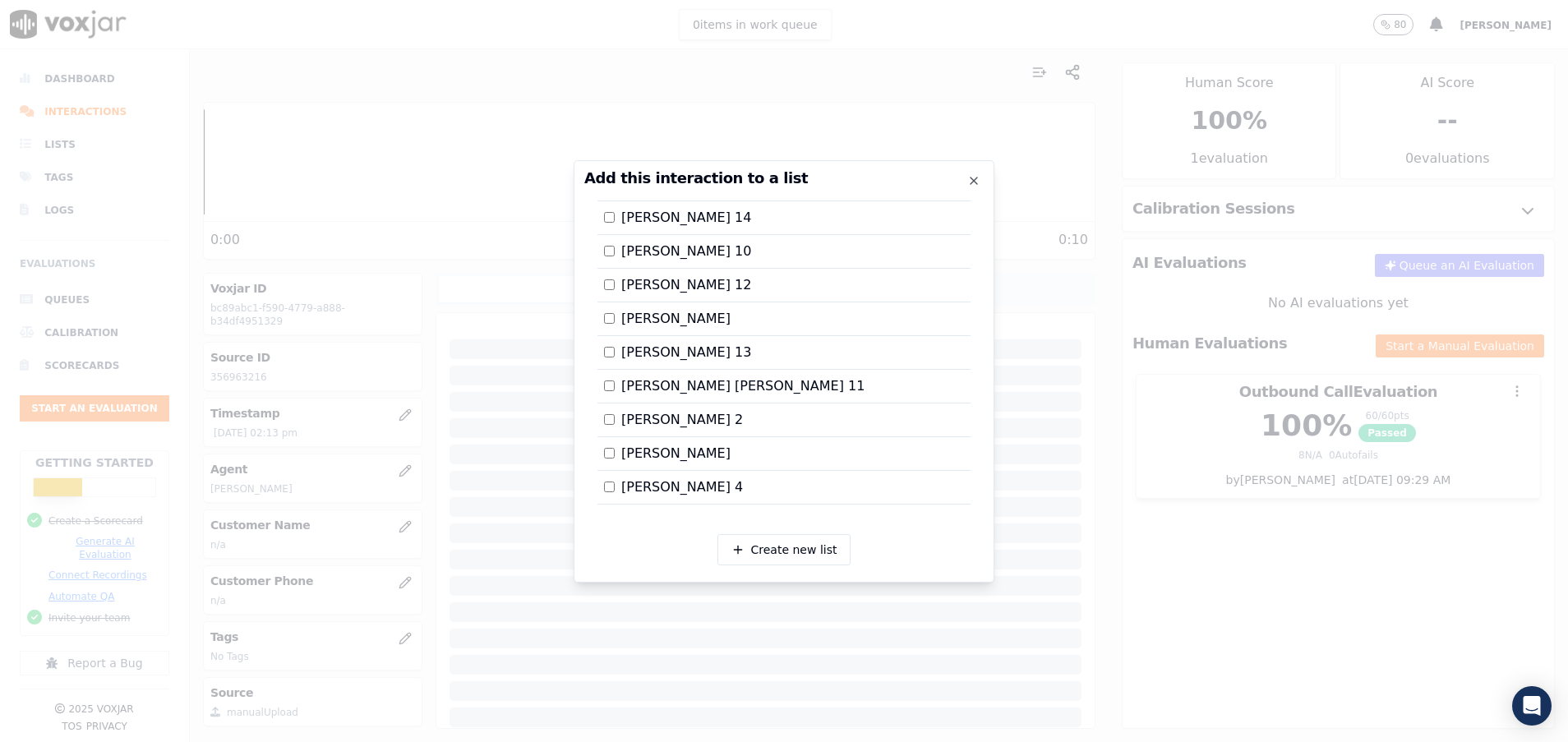
scroll to position [2685, 0]
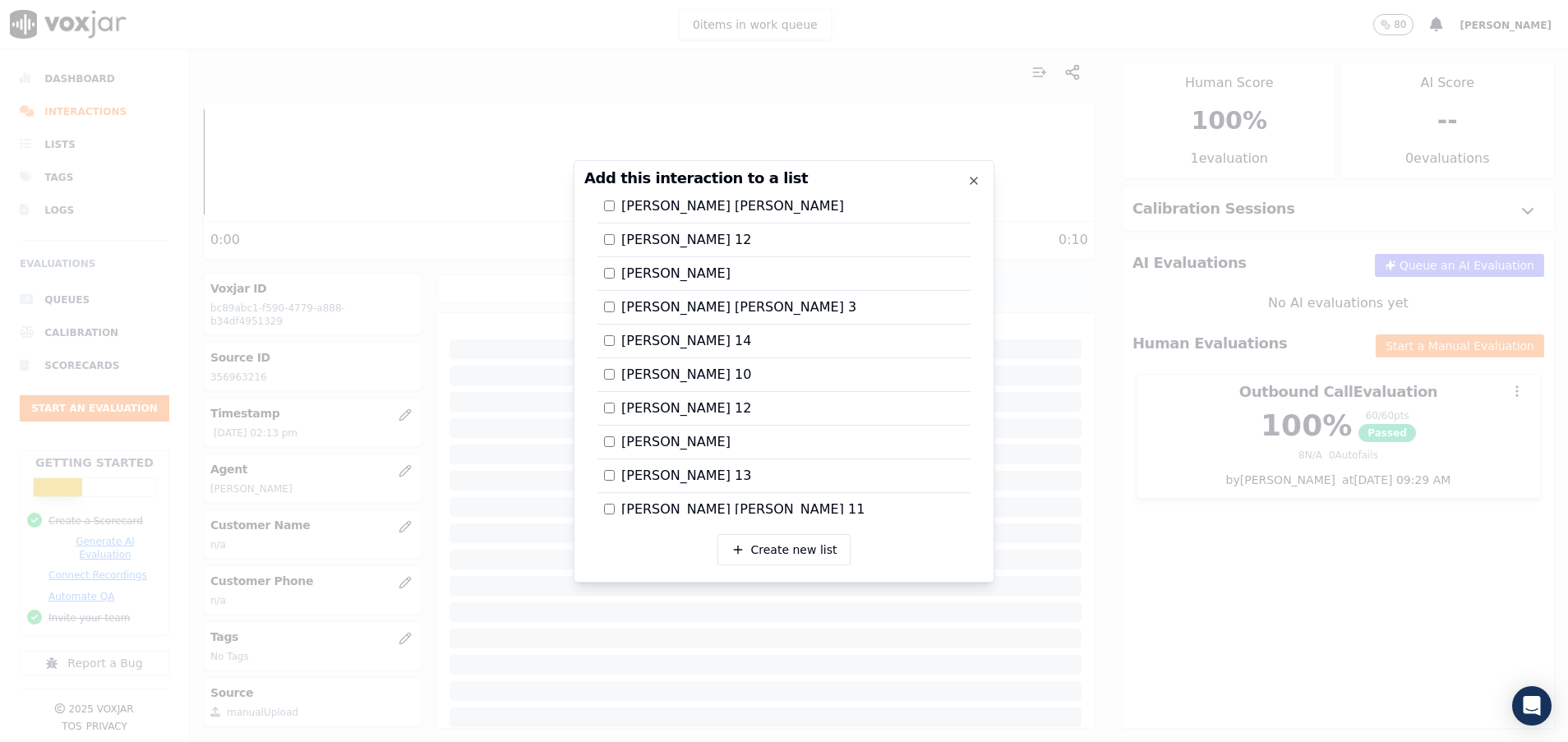
click at [1242, 602] on div at bounding box center [784, 371] width 1568 height 742
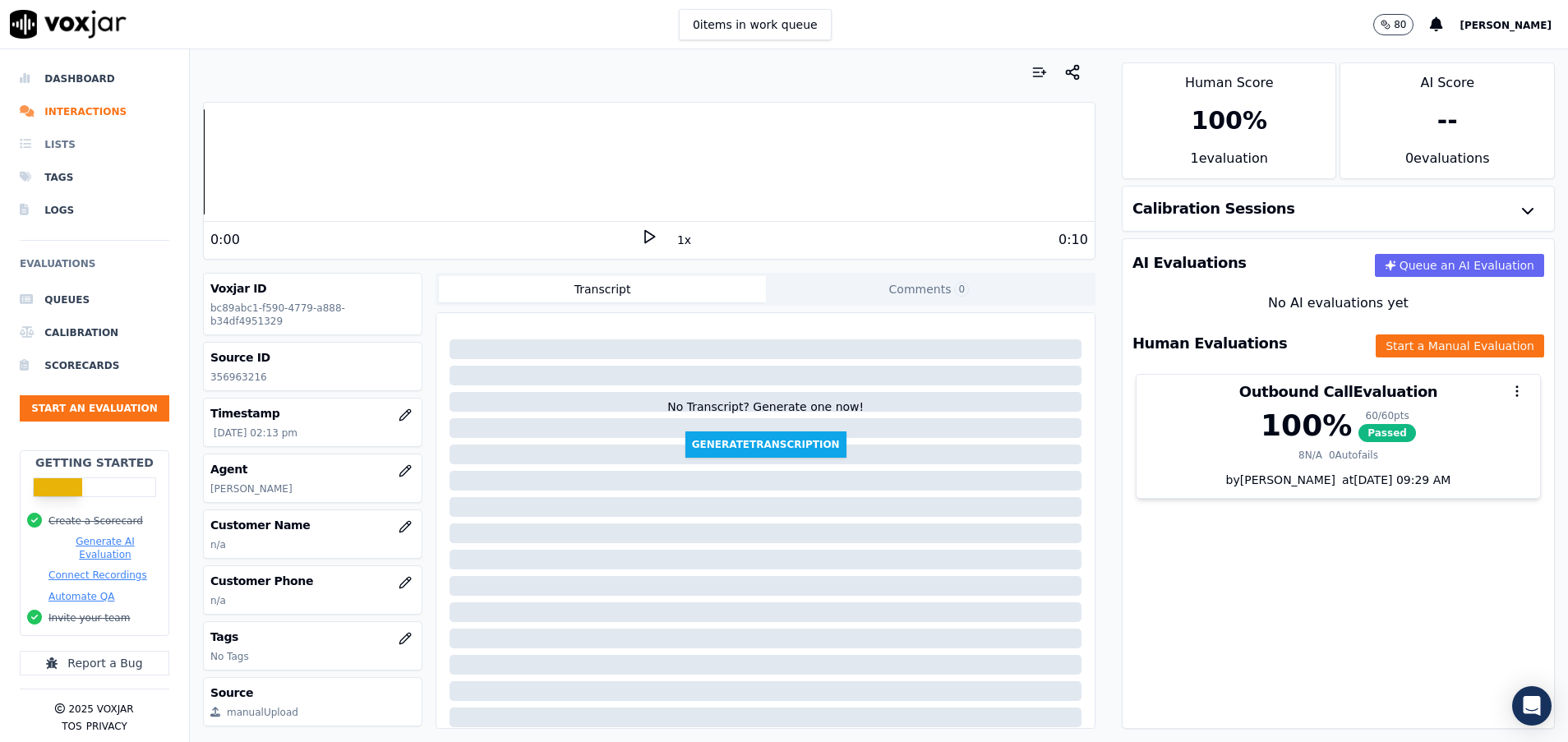
drag, startPoint x: 109, startPoint y: 112, endPoint x: 122, endPoint y: 153, distance: 43.0
click at [109, 112] on li "Interactions" at bounding box center [95, 111] width 150 height 33
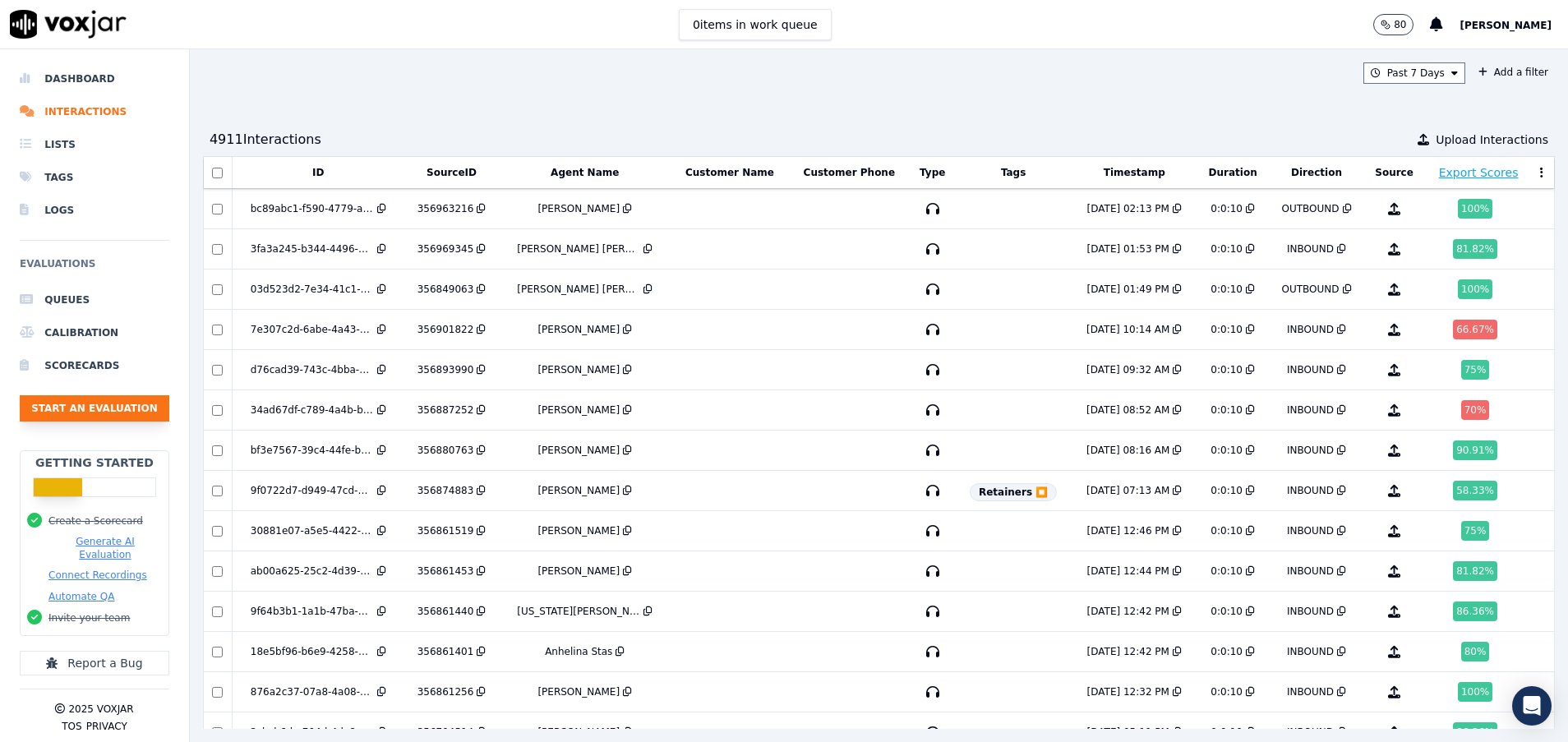
click at [114, 407] on button "Start an Evaluation" at bounding box center [95, 408] width 150 height 27
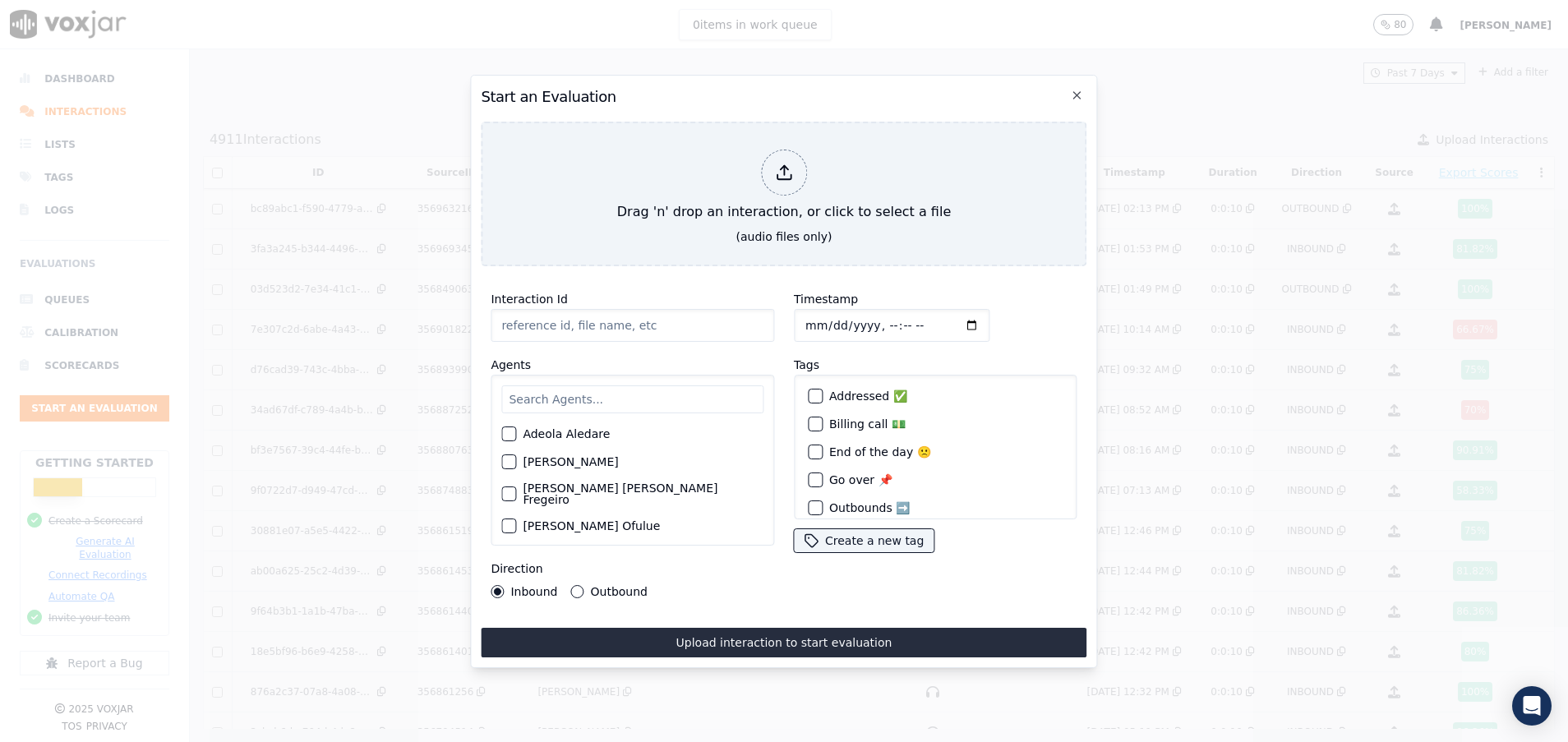
paste input "357000291"
type input "357000291"
click at [523, 396] on input "text" at bounding box center [632, 399] width 262 height 28
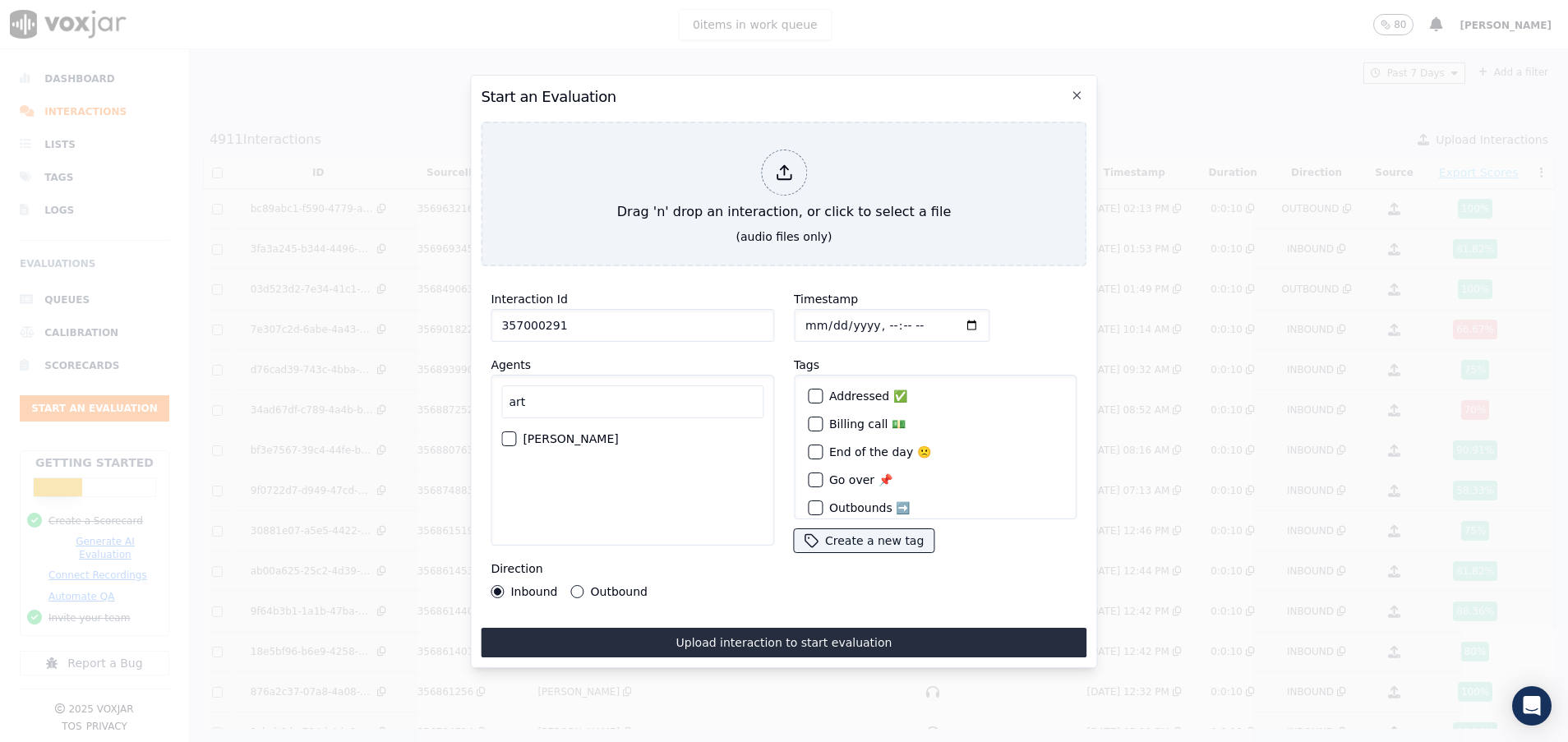
type input "art"
click at [509, 434] on div "button" at bounding box center [508, 439] width 12 height 12
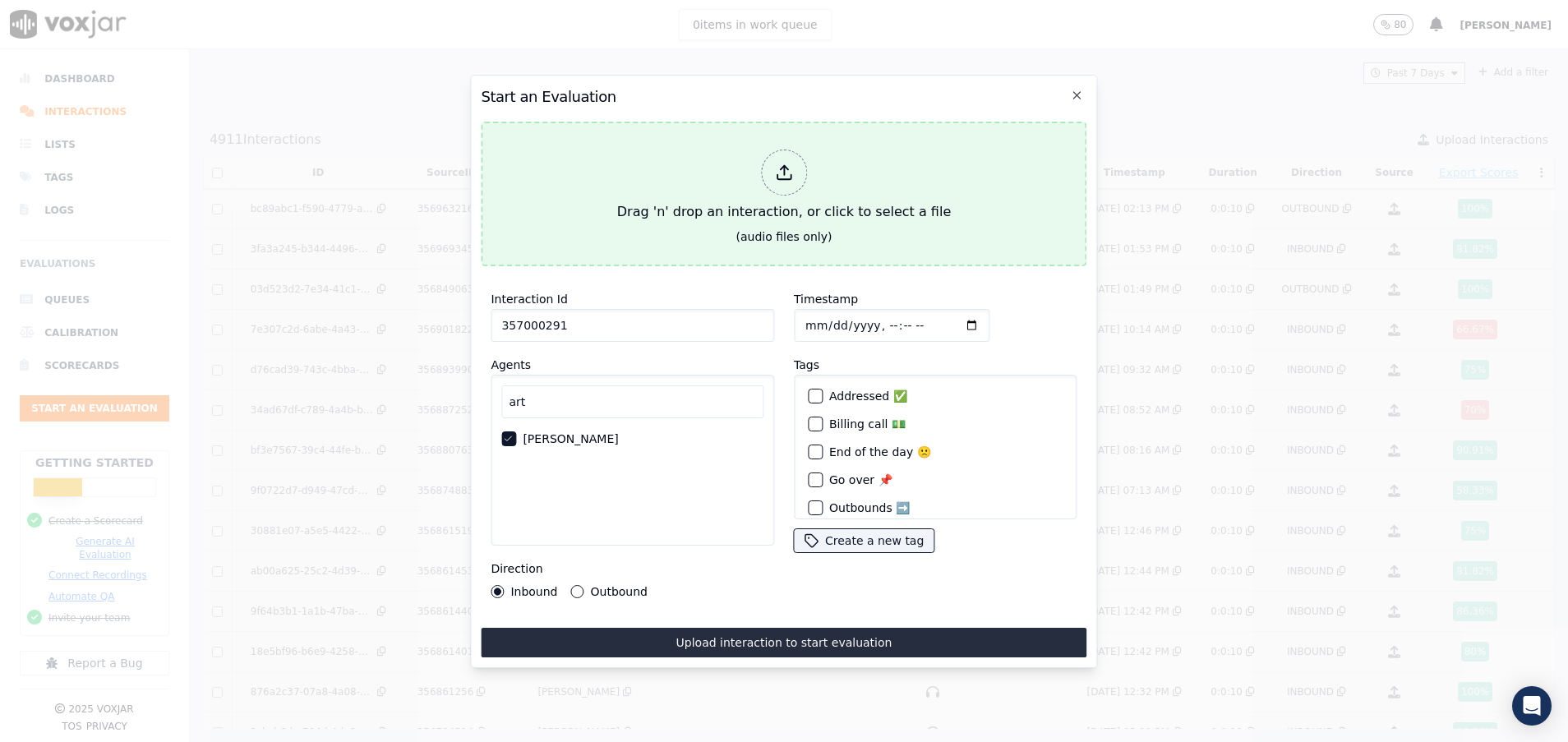
click at [744, 198] on div "Drag 'n' drop an interaction, or click to select a file" at bounding box center [784, 185] width 347 height 86
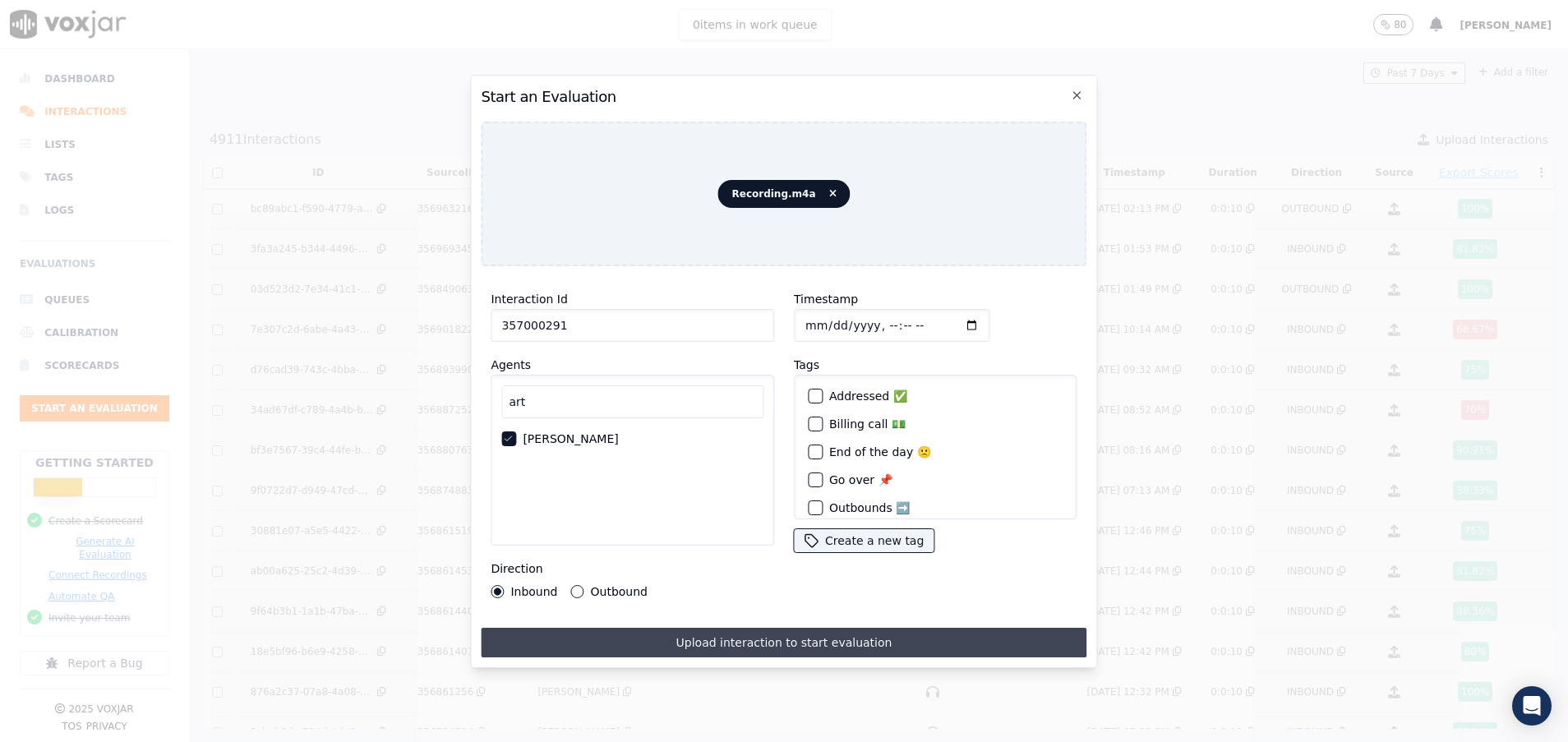
click at [748, 632] on button "Upload interaction to start evaluation" at bounding box center [783, 642] width 606 height 30
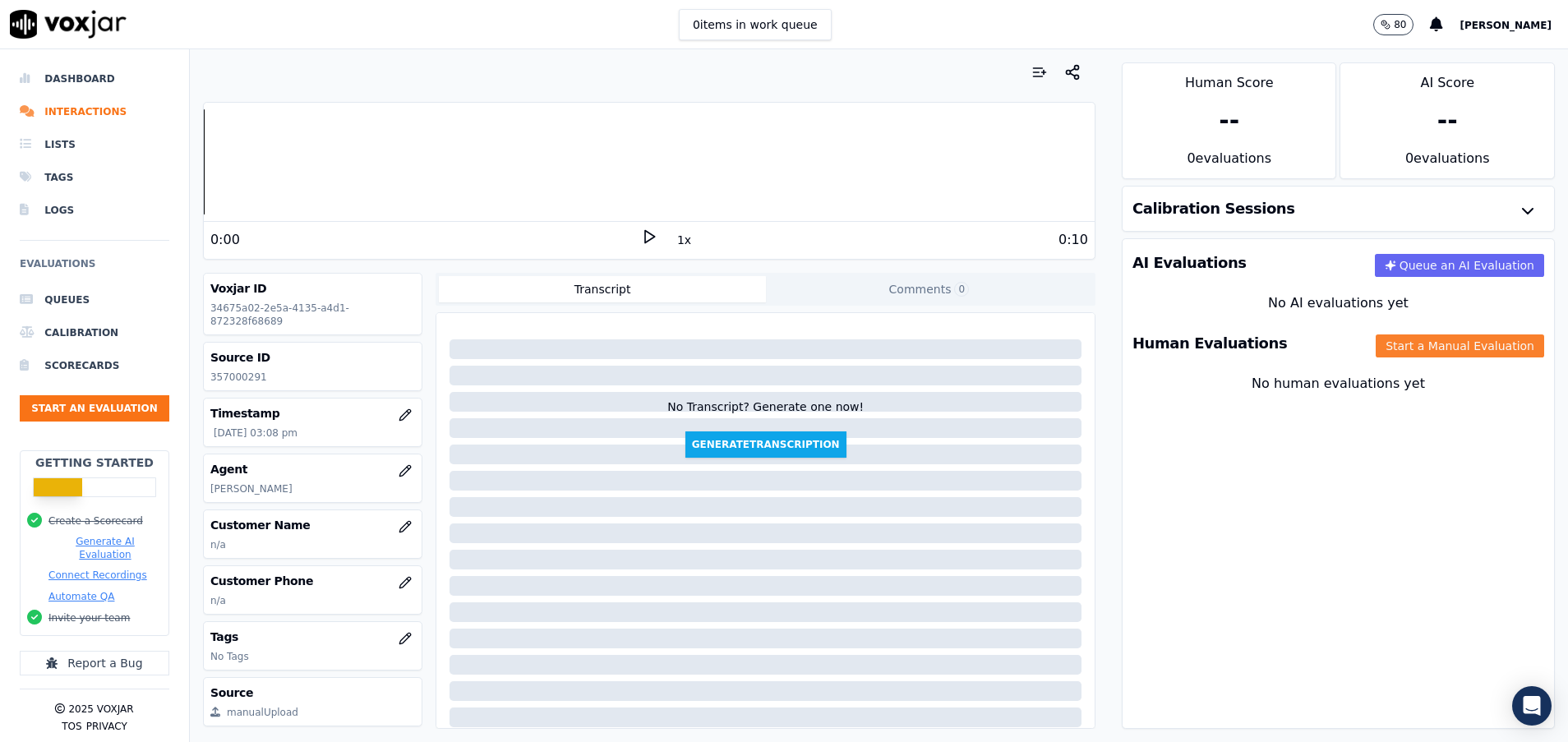
click at [1381, 346] on button "Start a Manual Evaluation" at bounding box center [1460, 346] width 168 height 23
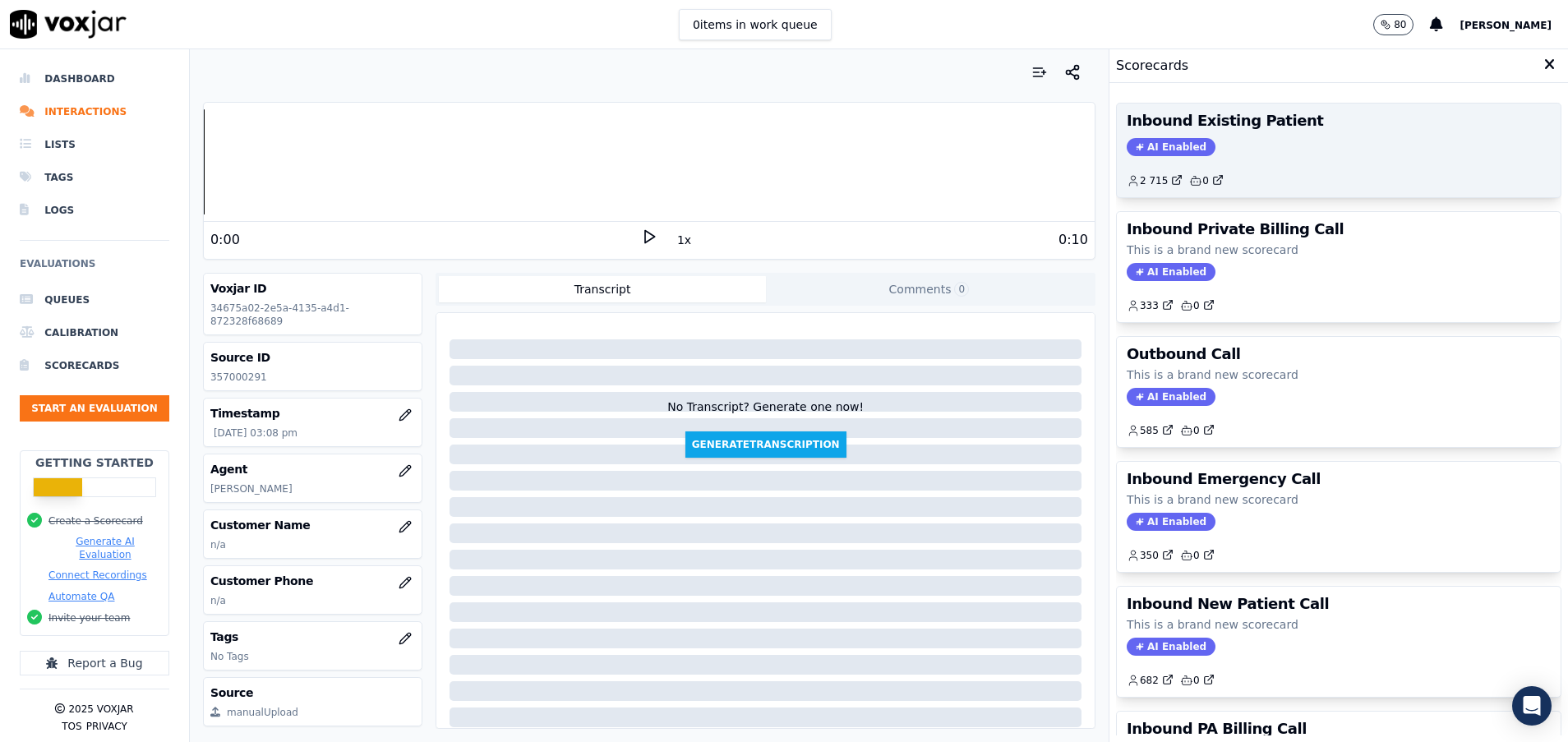
click at [1191, 128] on h3 "Inbound Existing Patient" at bounding box center [1339, 120] width 424 height 15
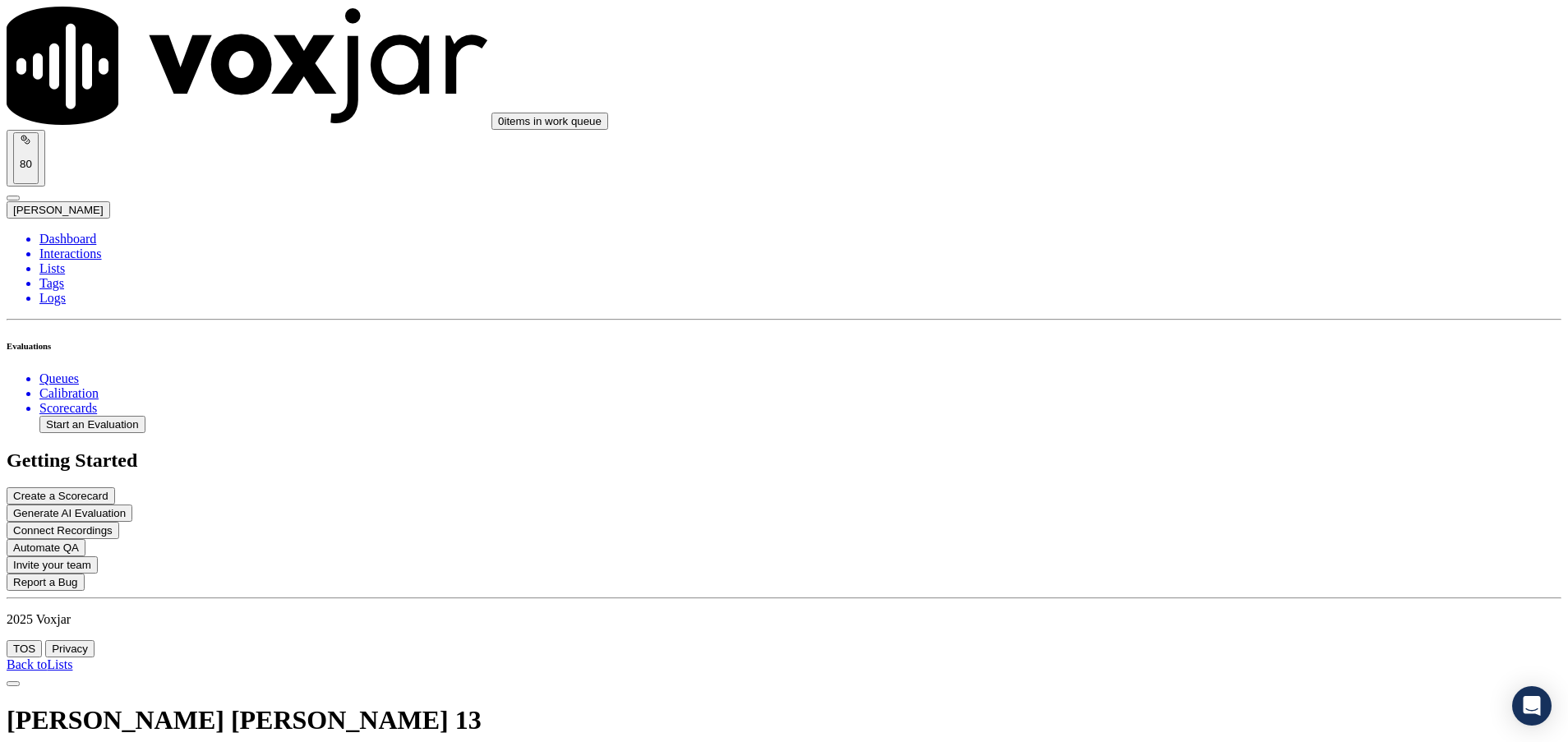
click at [72, 657] on link "Back to Lists" at bounding box center [39, 664] width 66 height 14
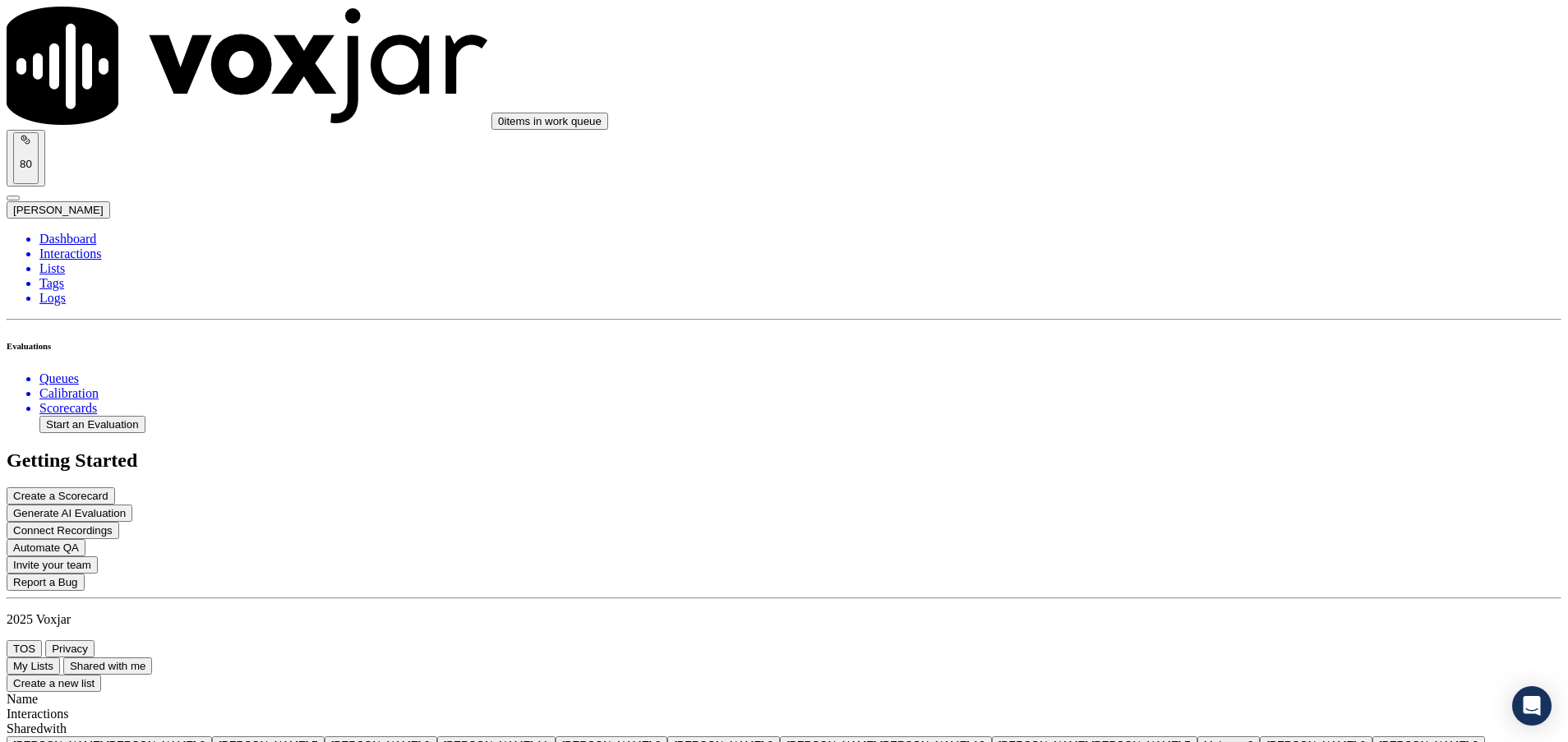
scroll to position [3412, 0]
